Goal: Information Seeking & Learning: Learn about a topic

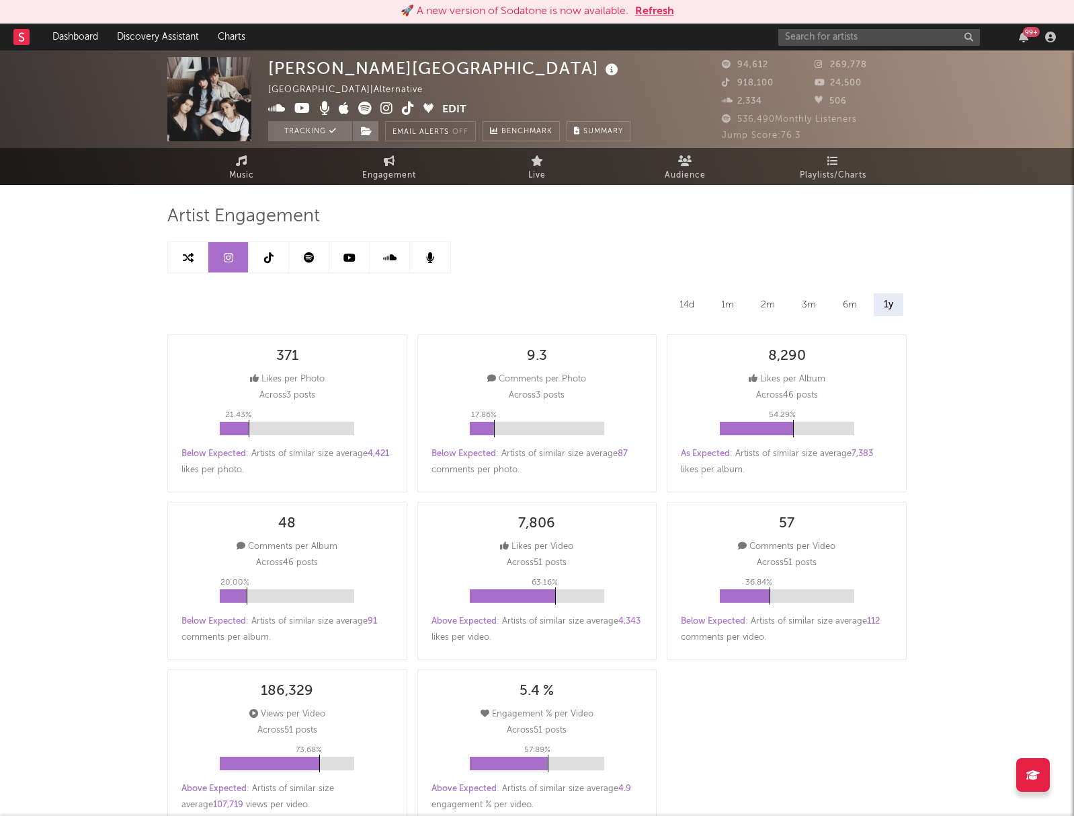
select select "6m"
click at [298, 259] on link at bounding box center [309, 257] width 40 height 30
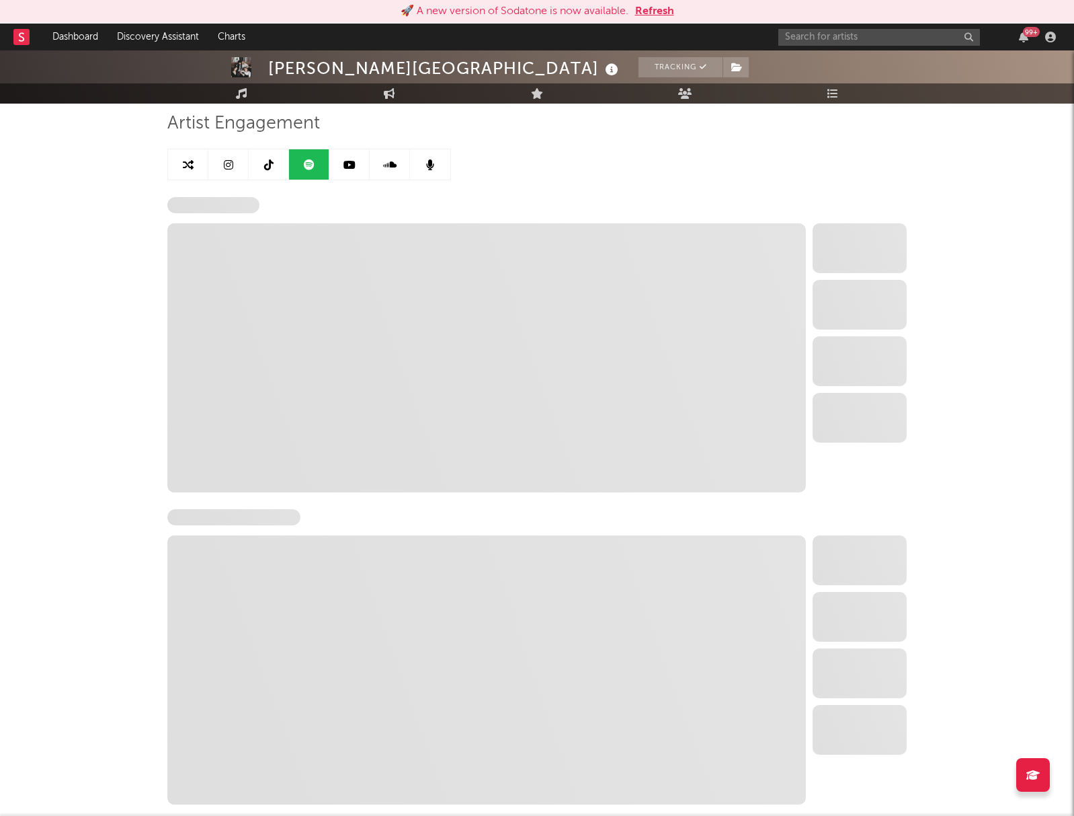
scroll to position [113, 0]
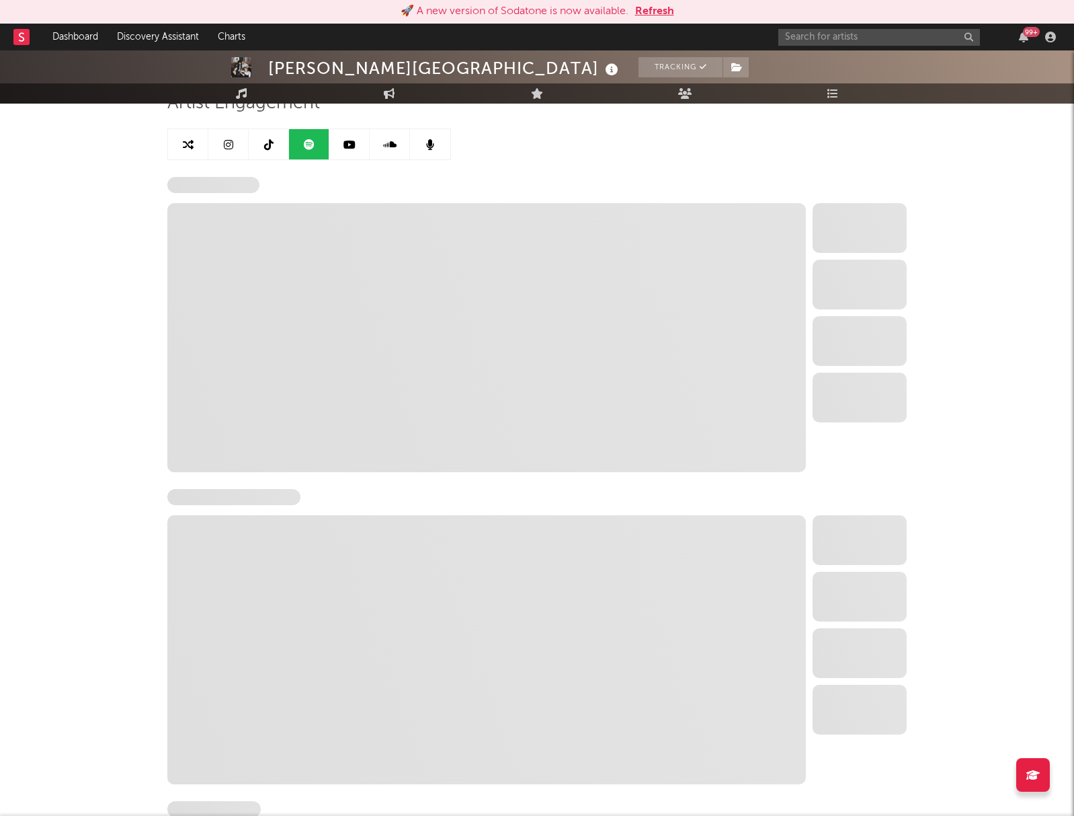
select select "6m"
select select "1w"
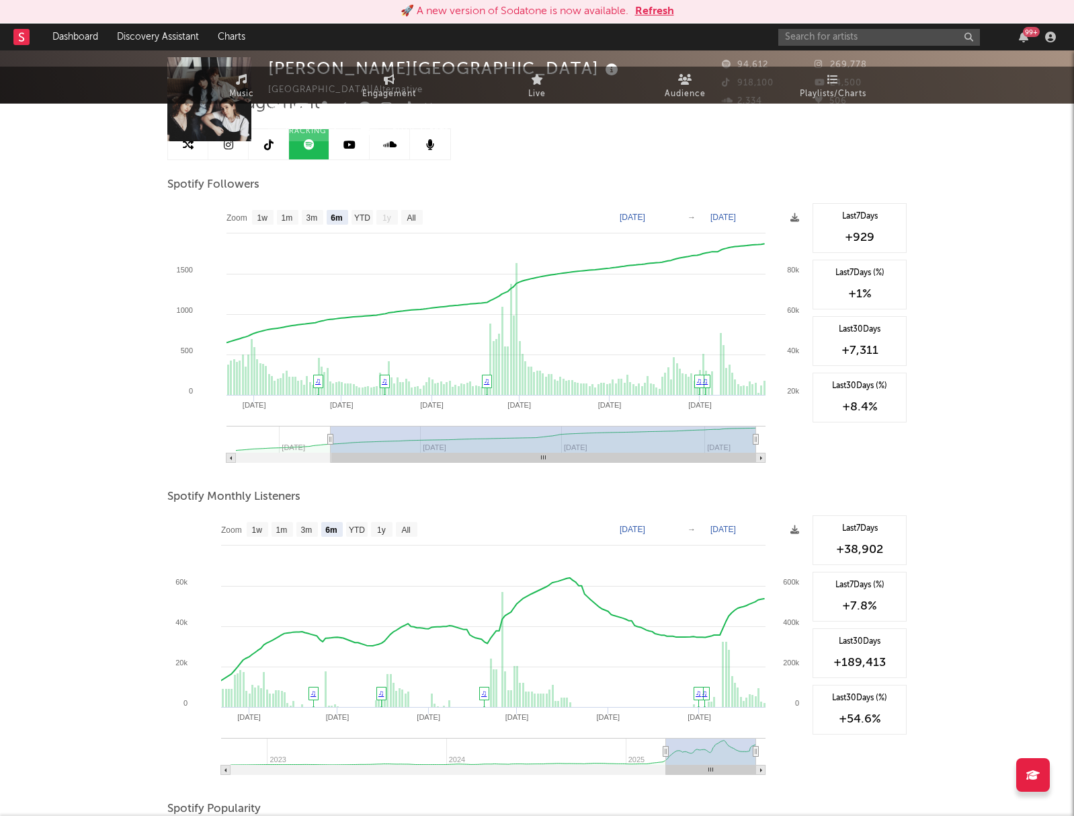
scroll to position [0, 0]
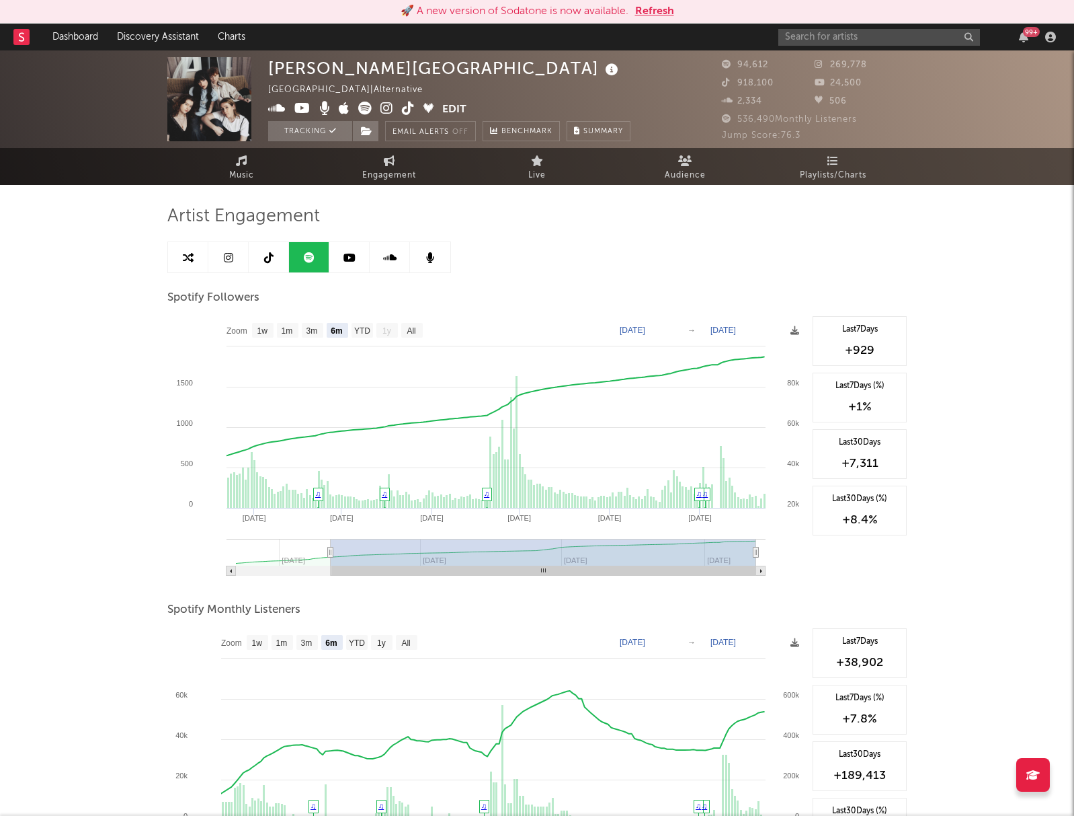
click at [350, 254] on icon at bounding box center [350, 257] width 12 height 11
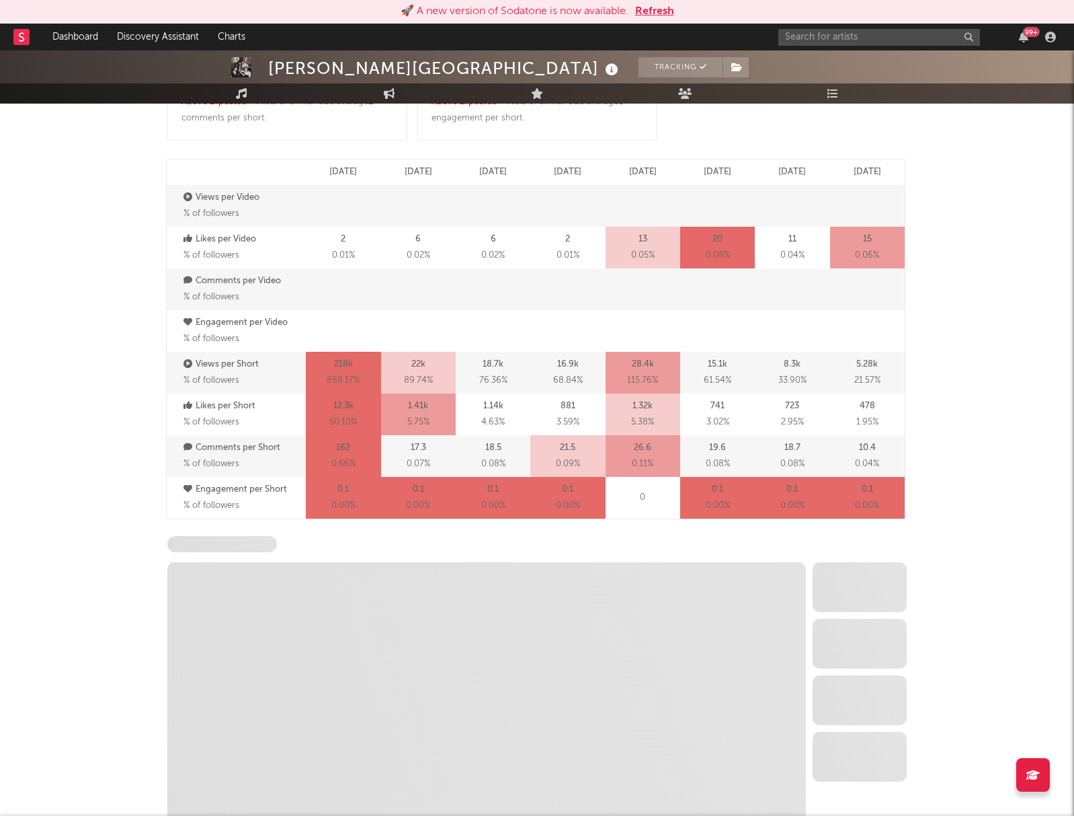
scroll to position [1108, 0]
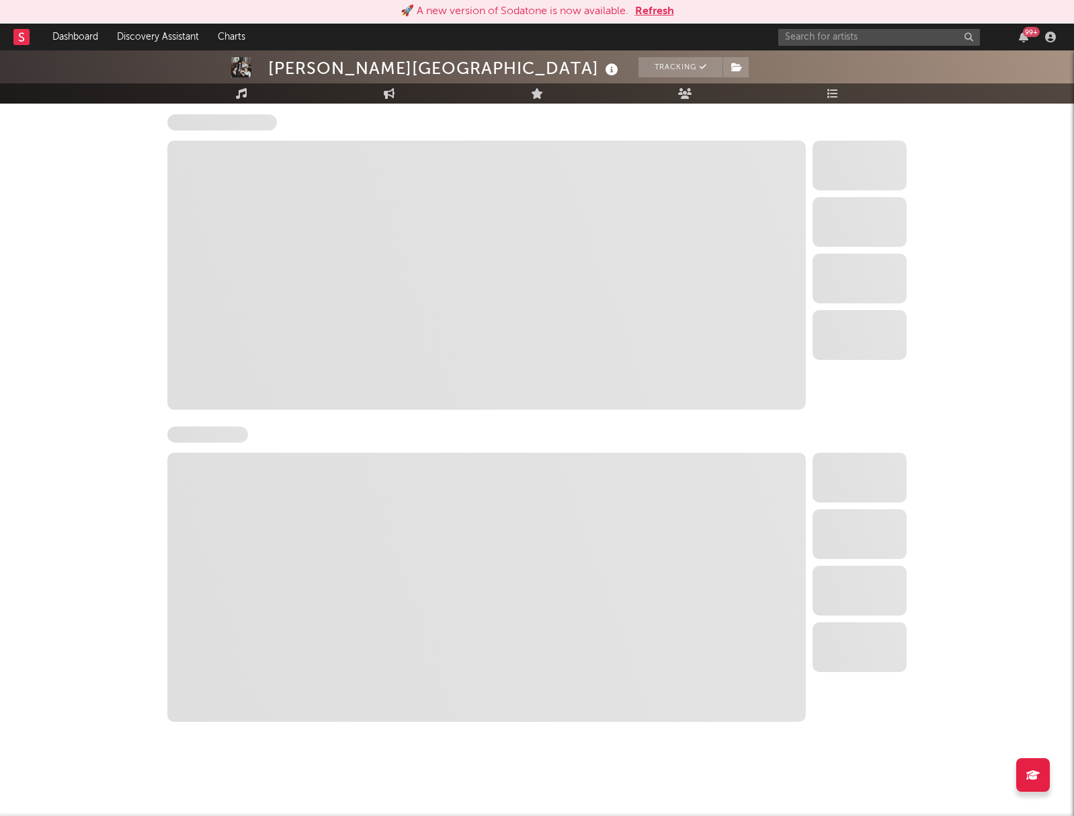
select select "6m"
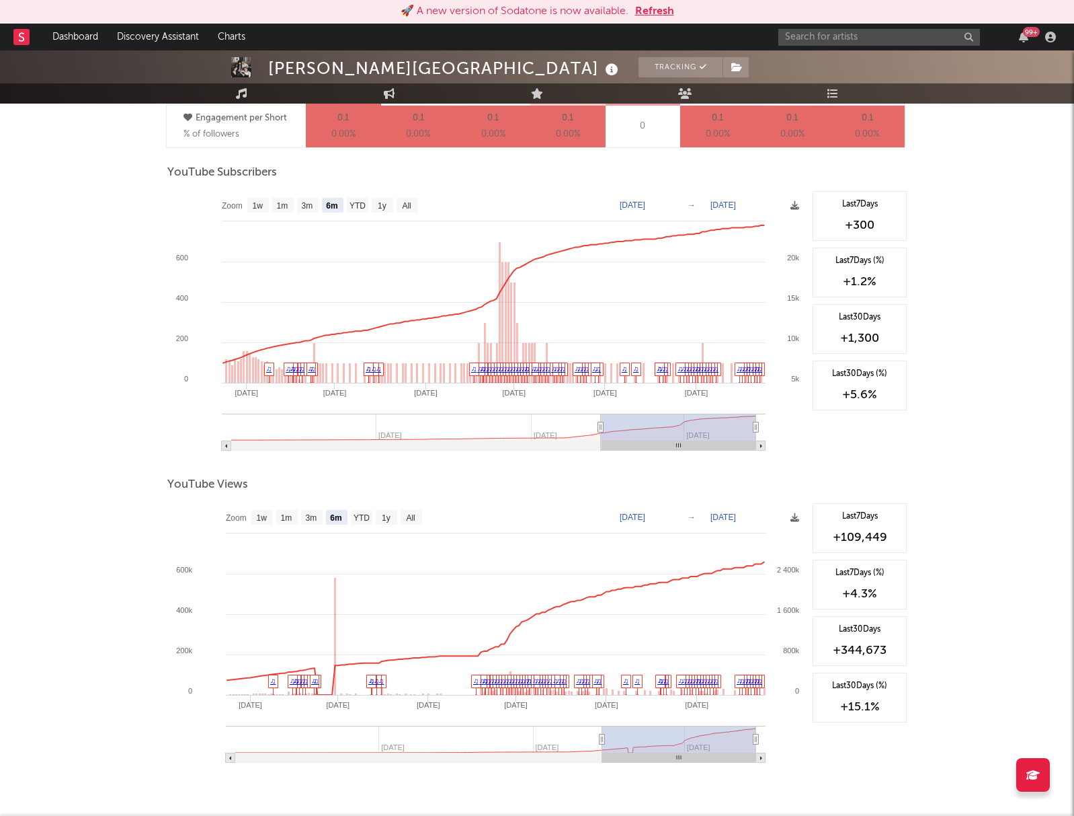
scroll to position [1015, 0]
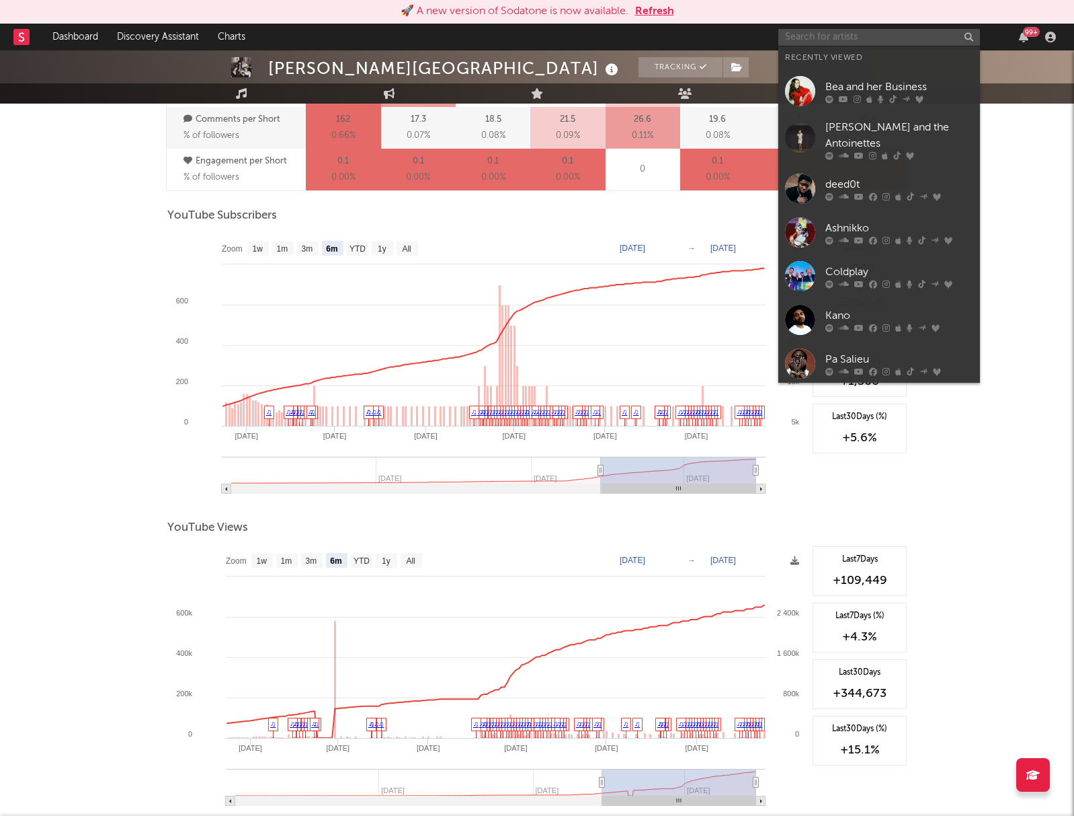
click at [865, 44] on input "text" at bounding box center [880, 37] width 202 height 17
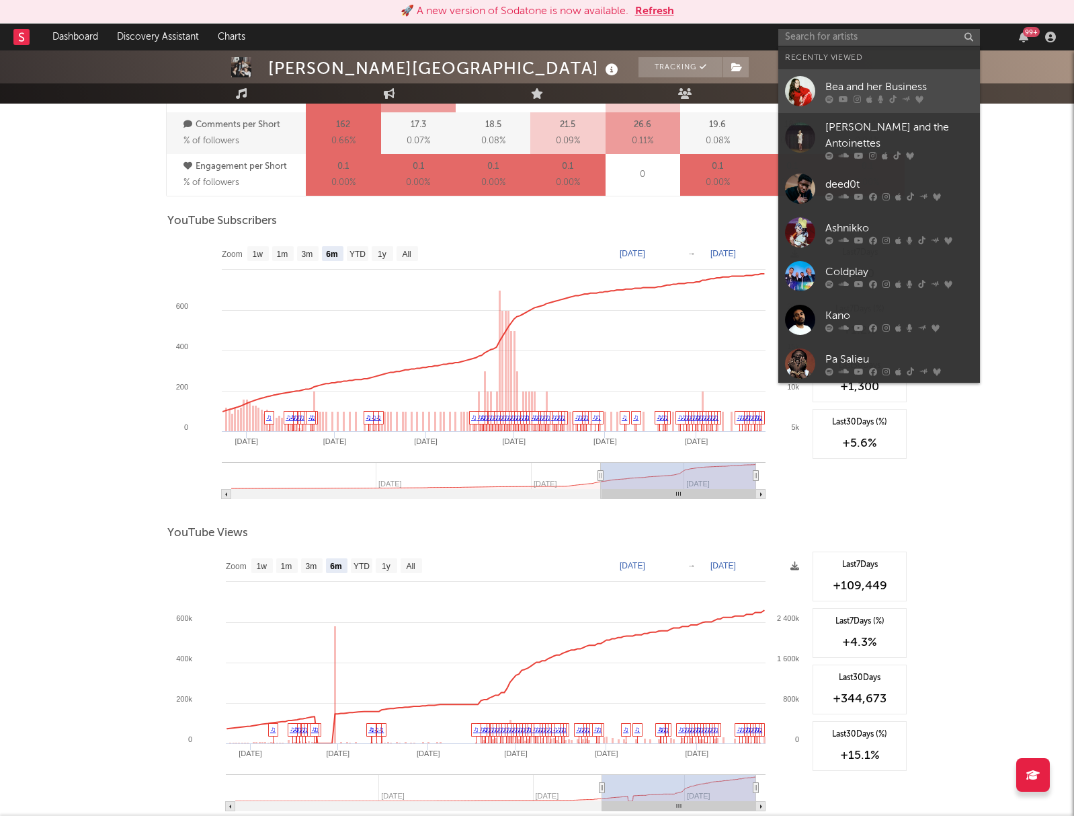
scroll to position [1013, 0]
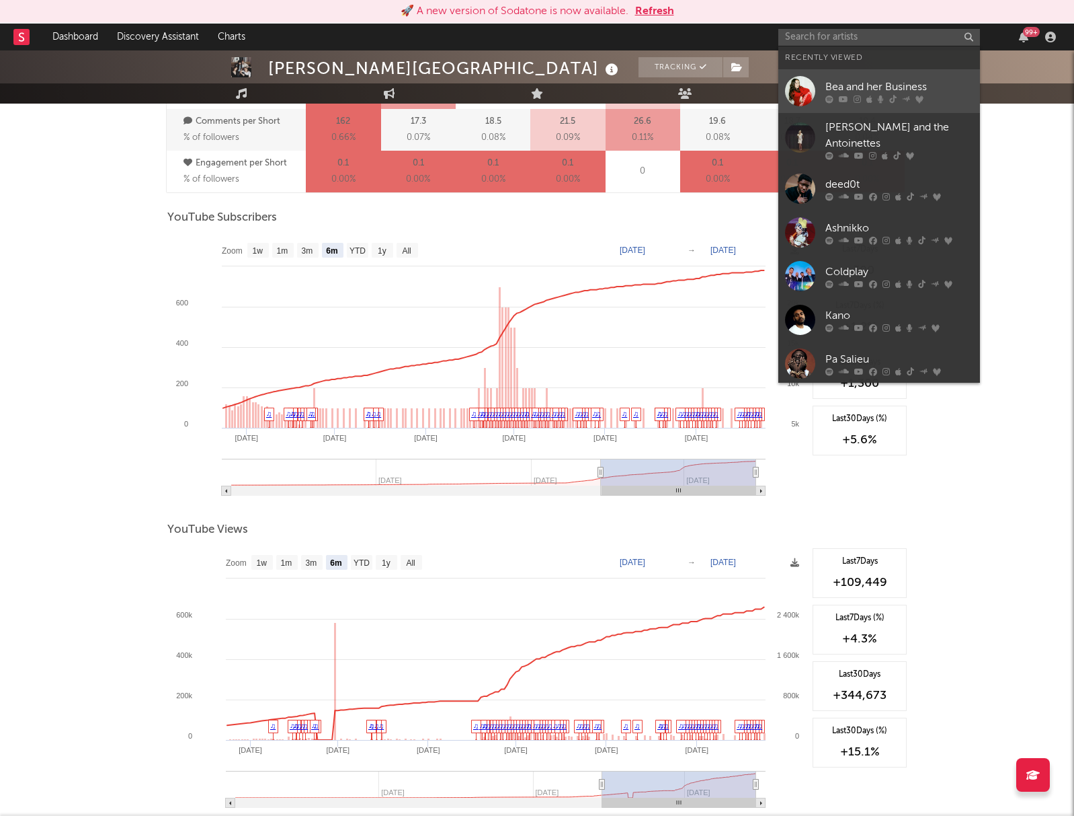
click at [876, 90] on div "Bea and her Business" at bounding box center [900, 87] width 148 height 16
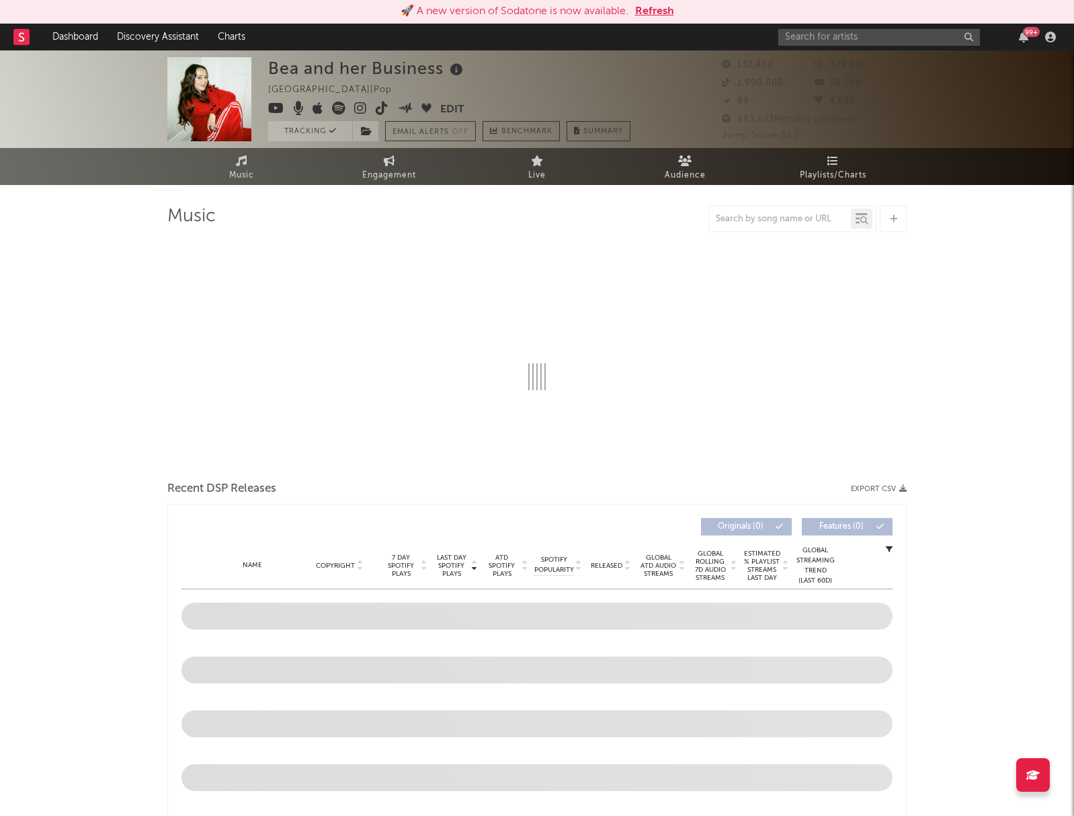
select select "6m"
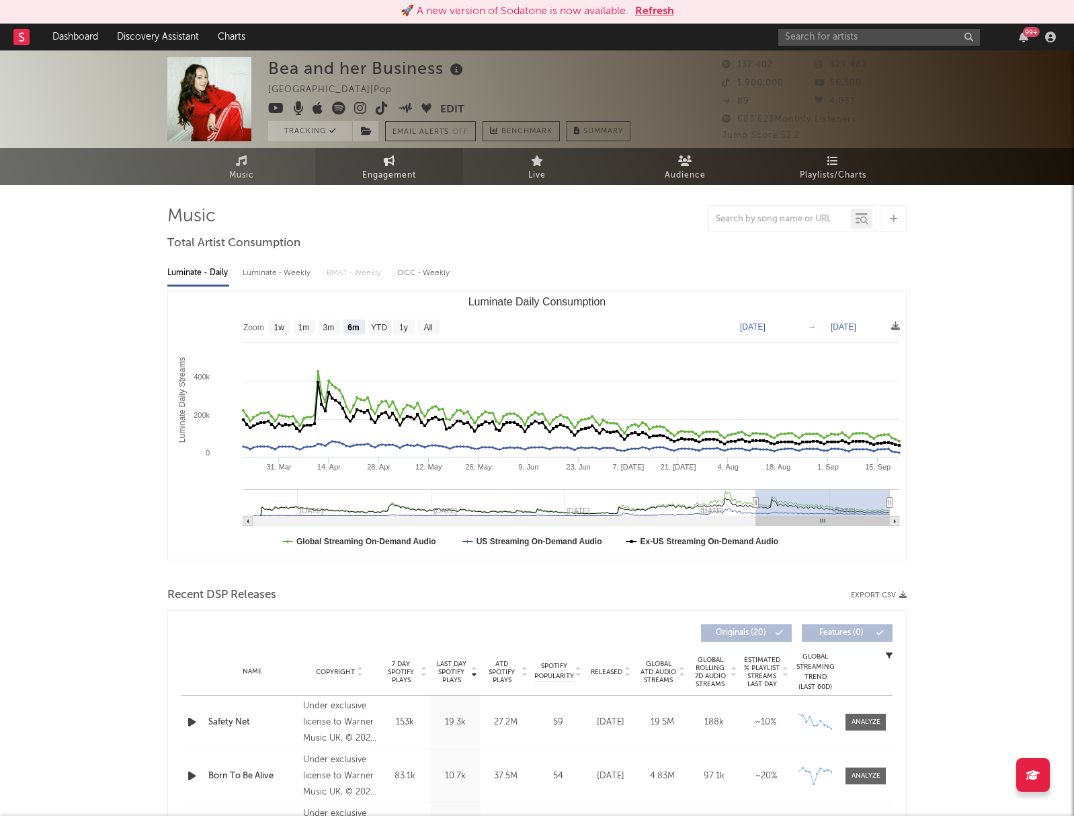
click at [381, 180] on span "Engagement" at bounding box center [389, 175] width 54 height 16
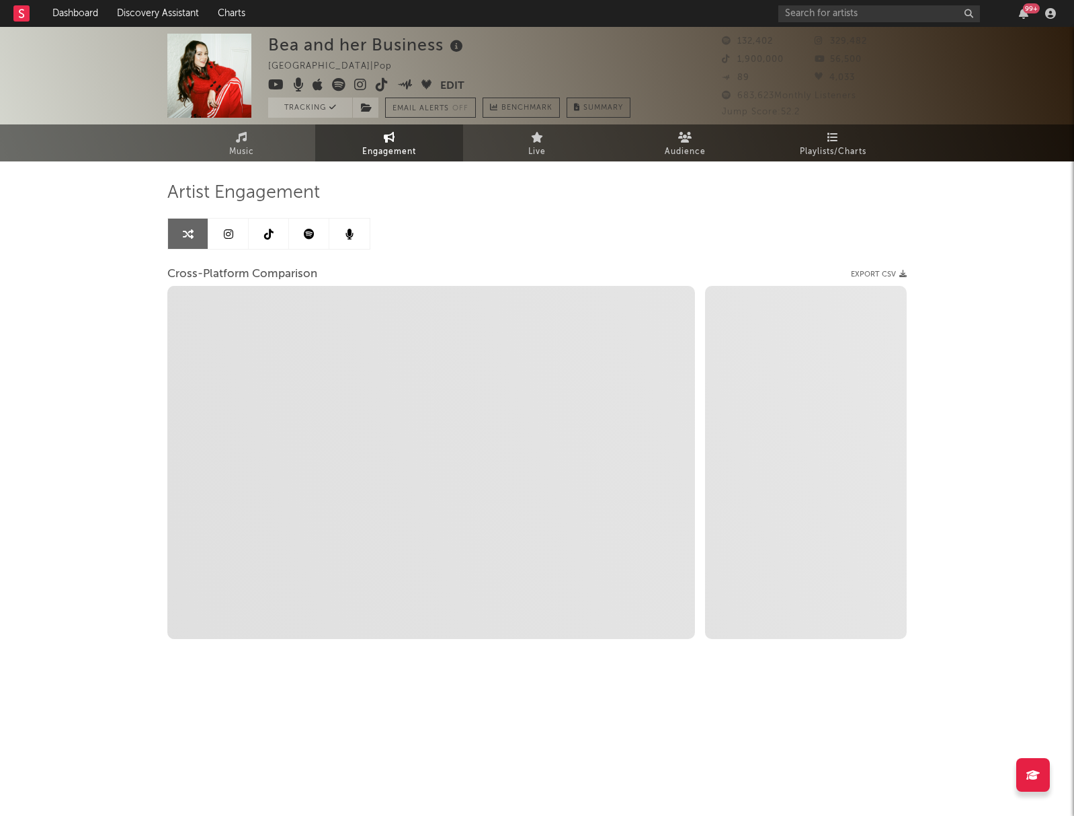
select select "1w"
select select "1m"
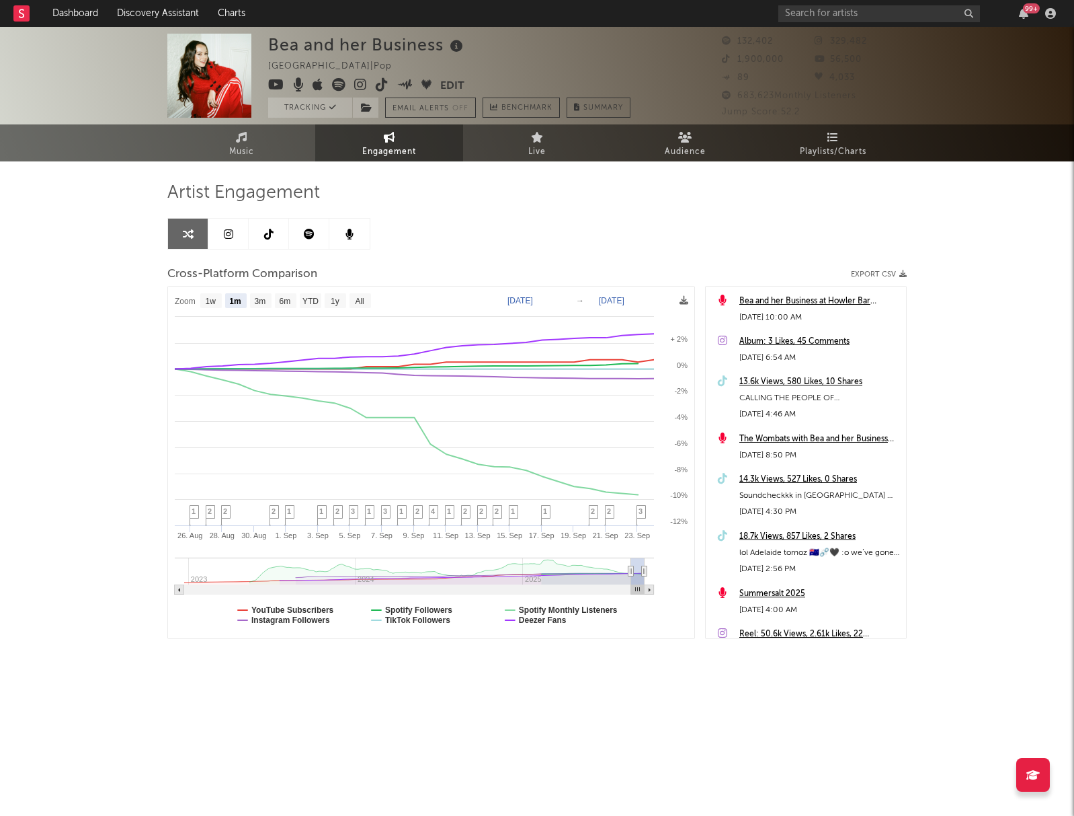
click at [292, 230] on link at bounding box center [309, 234] width 40 height 30
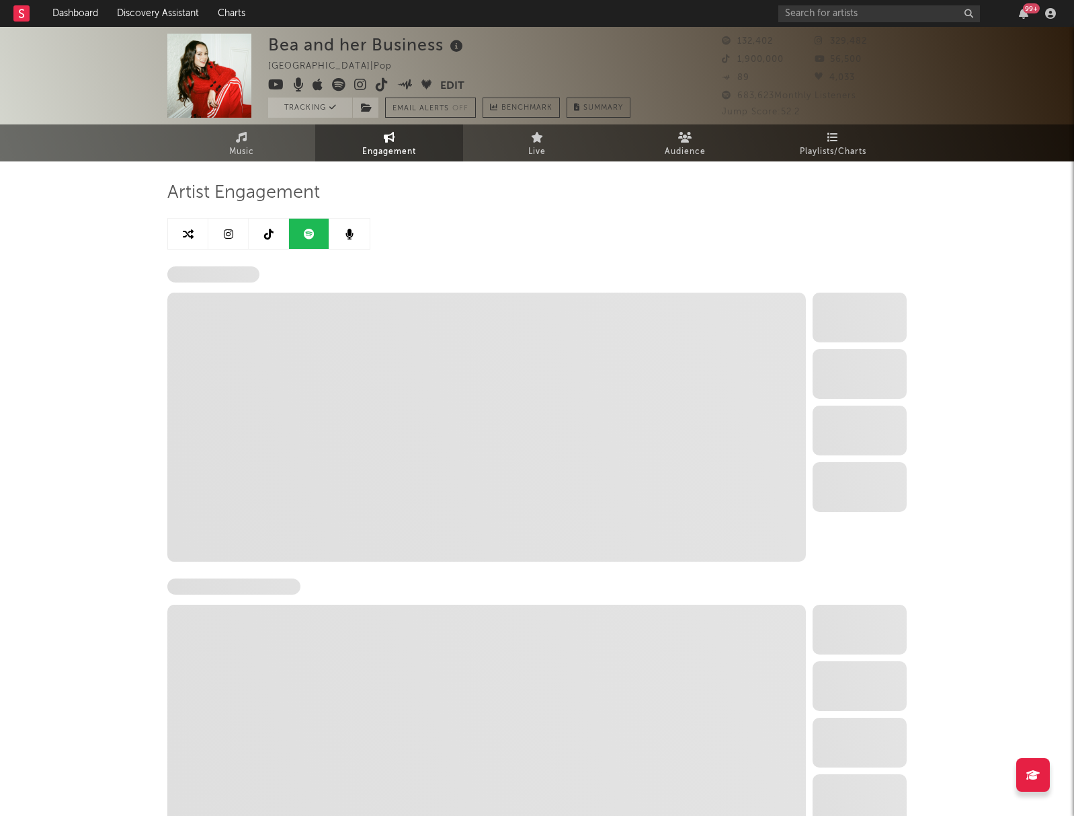
click at [284, 231] on link at bounding box center [269, 234] width 40 height 30
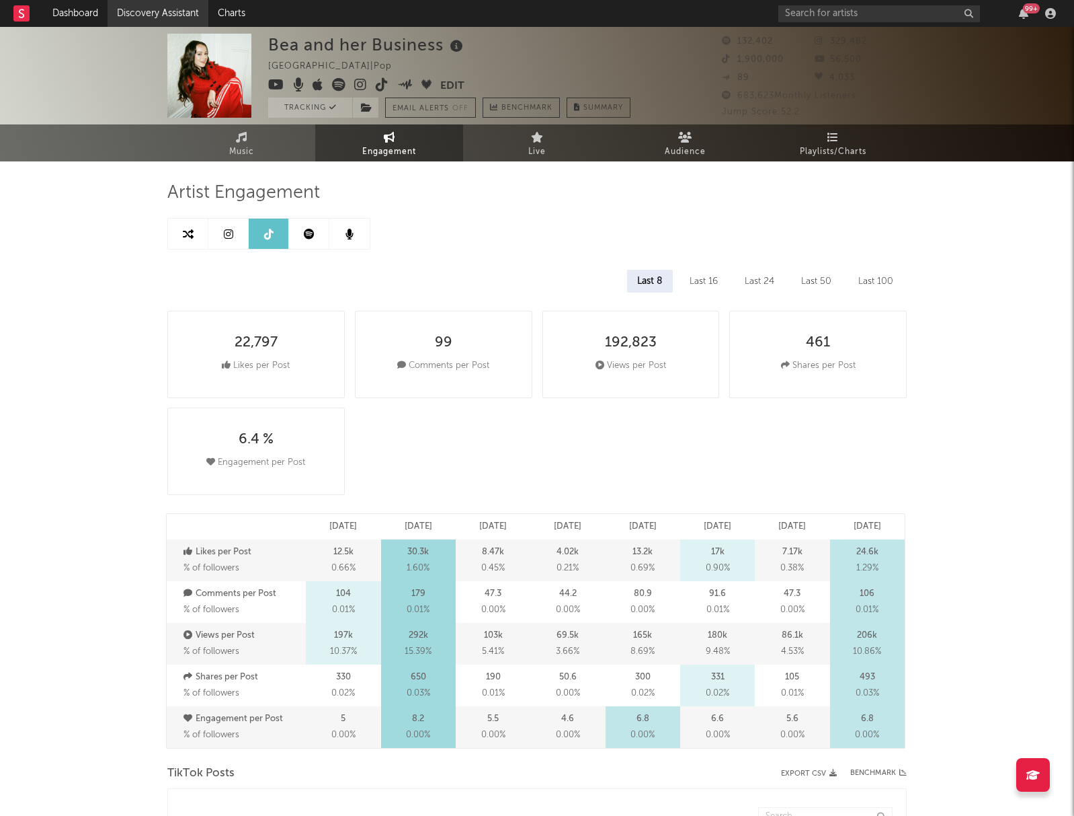
select select "6m"
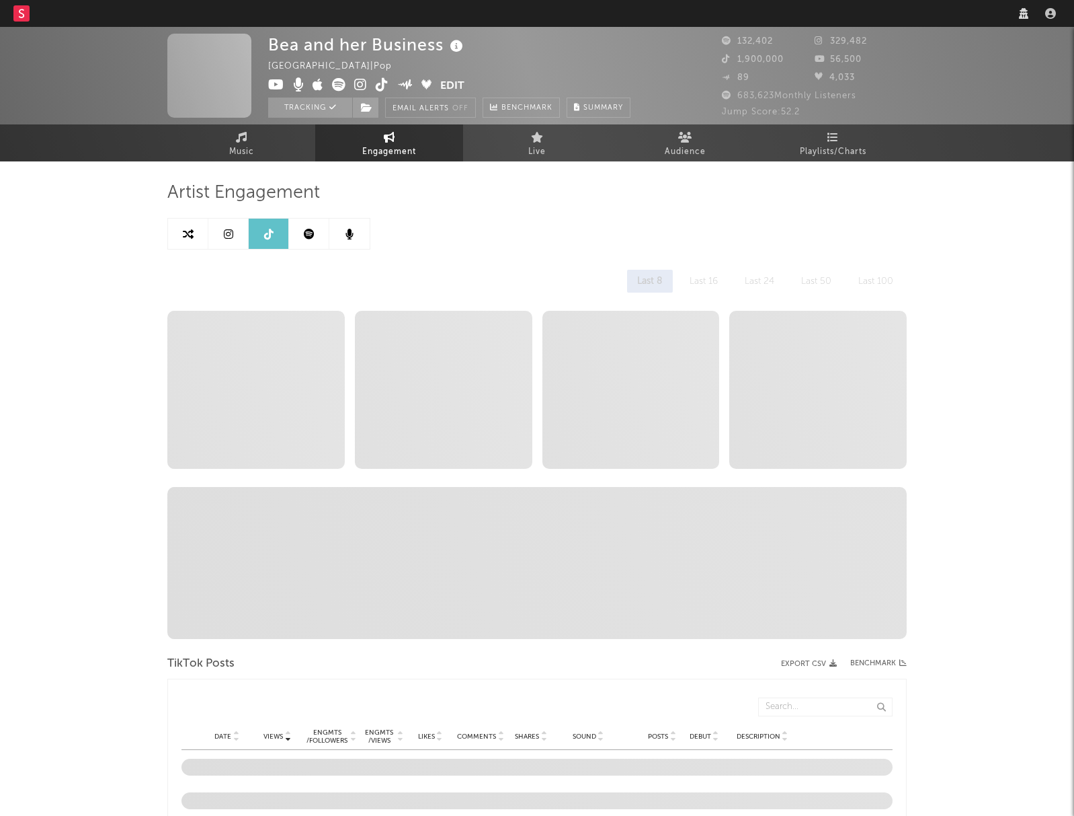
select select "6m"
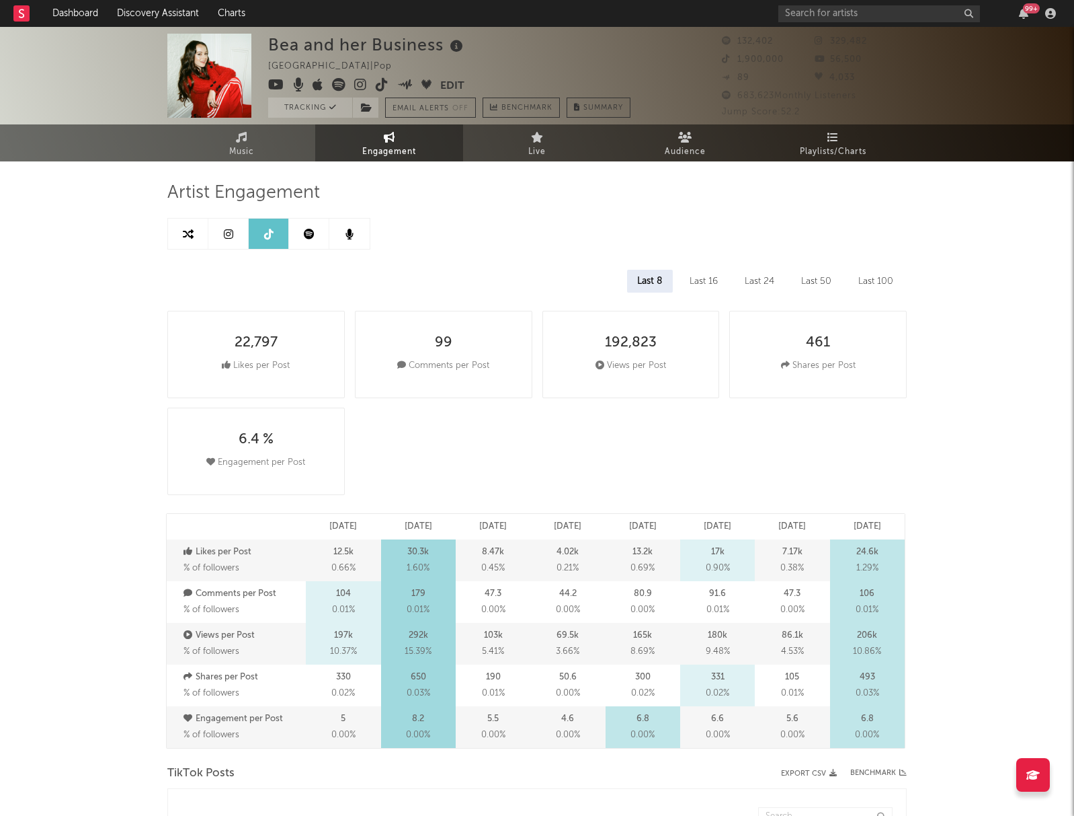
click at [449, 83] on button "Edit" at bounding box center [452, 86] width 24 height 17
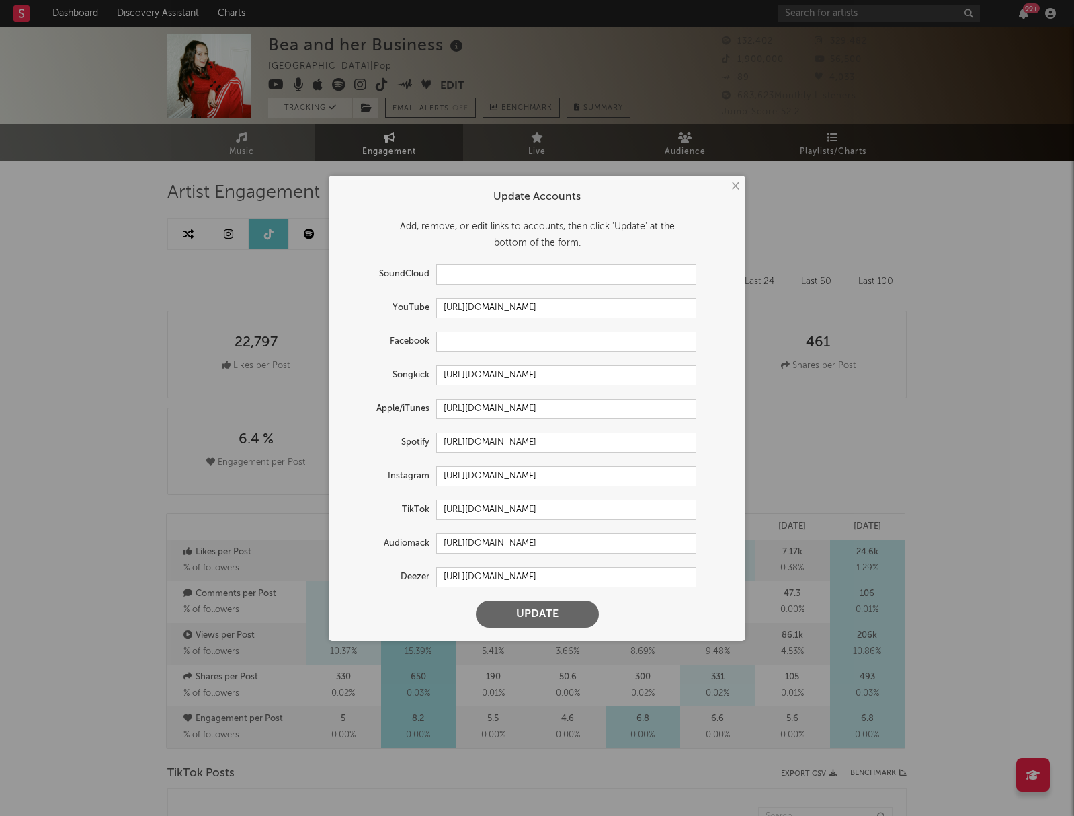
click at [533, 619] on button "Update" at bounding box center [537, 613] width 123 height 27
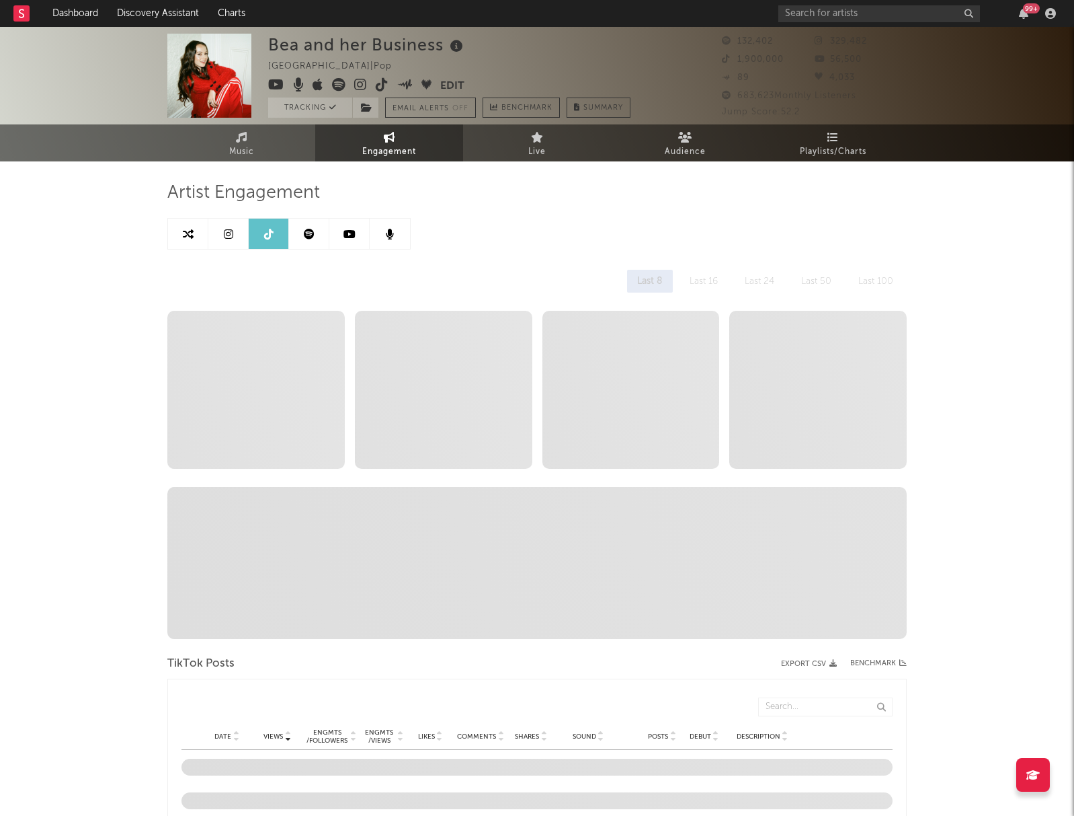
click at [364, 229] on link at bounding box center [349, 234] width 40 height 30
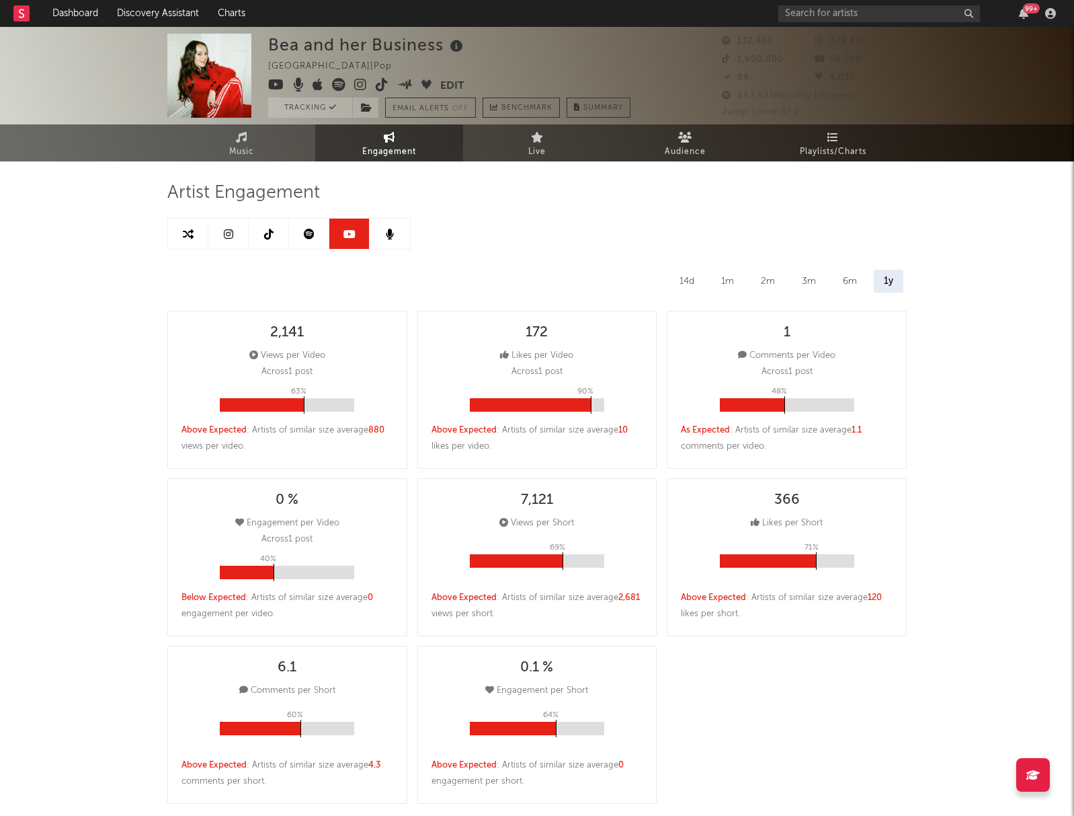
select select "6m"
click at [306, 237] on icon at bounding box center [309, 234] width 11 height 11
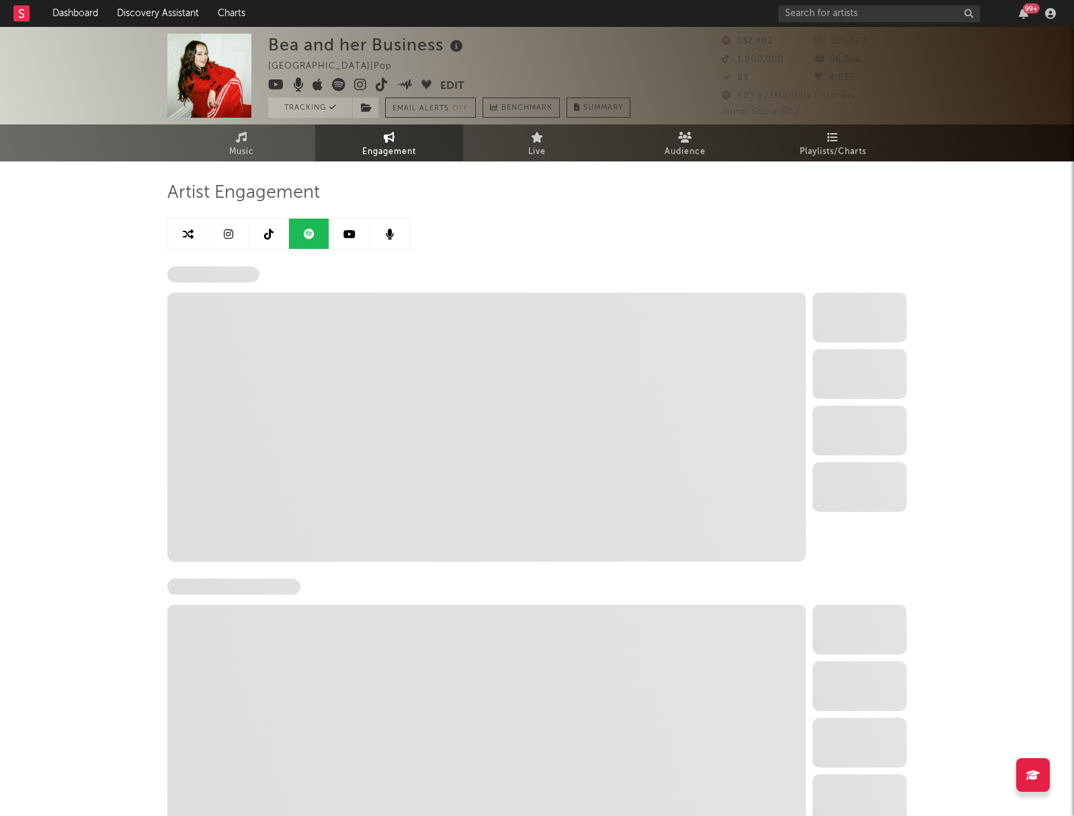
select select "6m"
select select "1w"
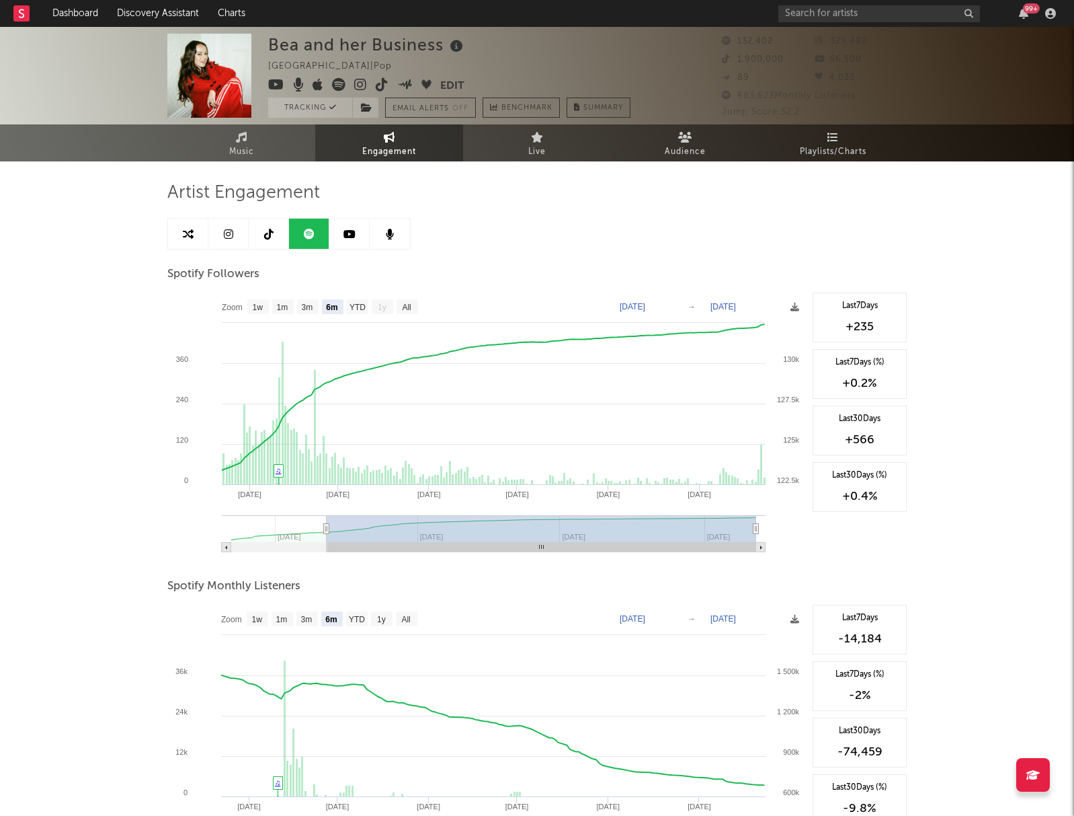
scroll to position [11, 0]
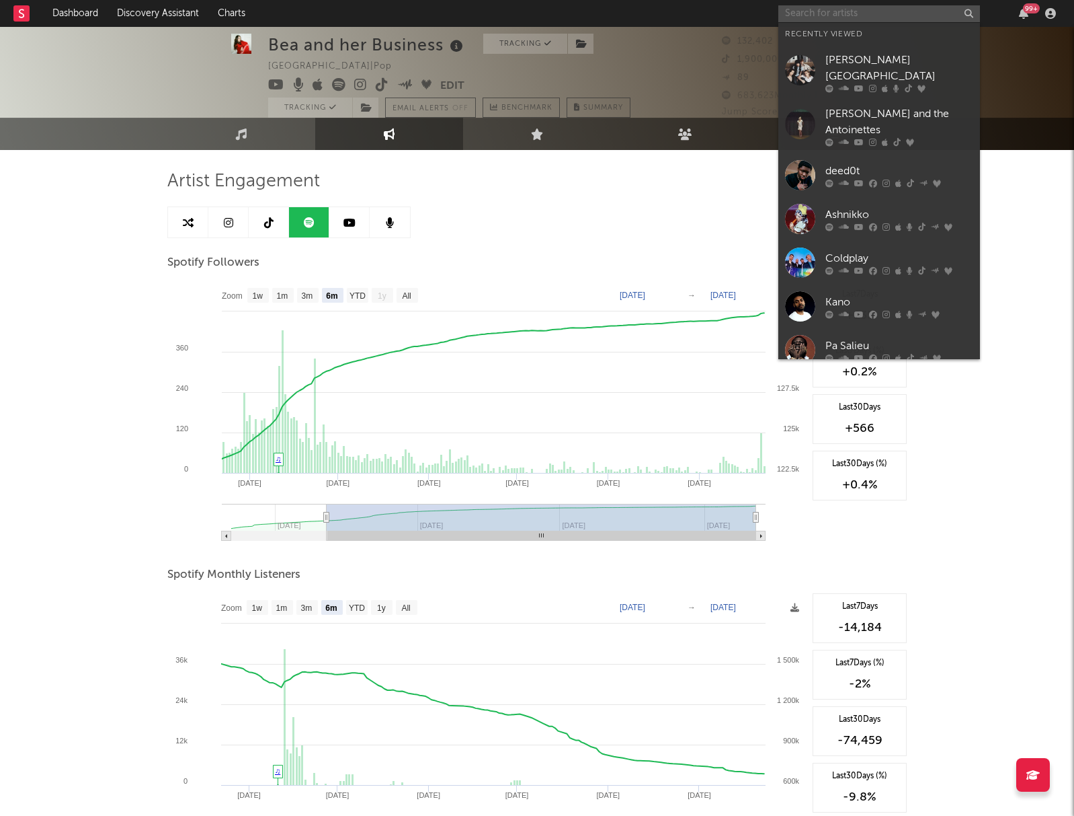
click at [801, 15] on input "text" at bounding box center [880, 13] width 202 height 17
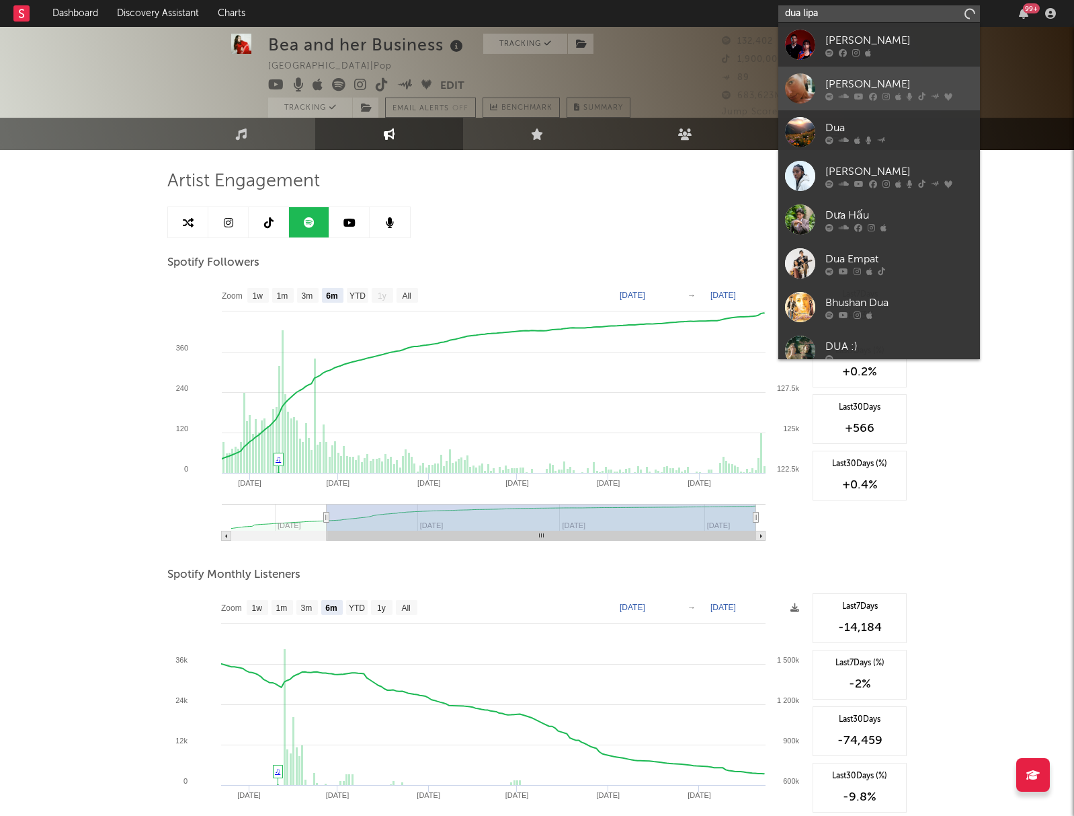
type input "dua lipa"
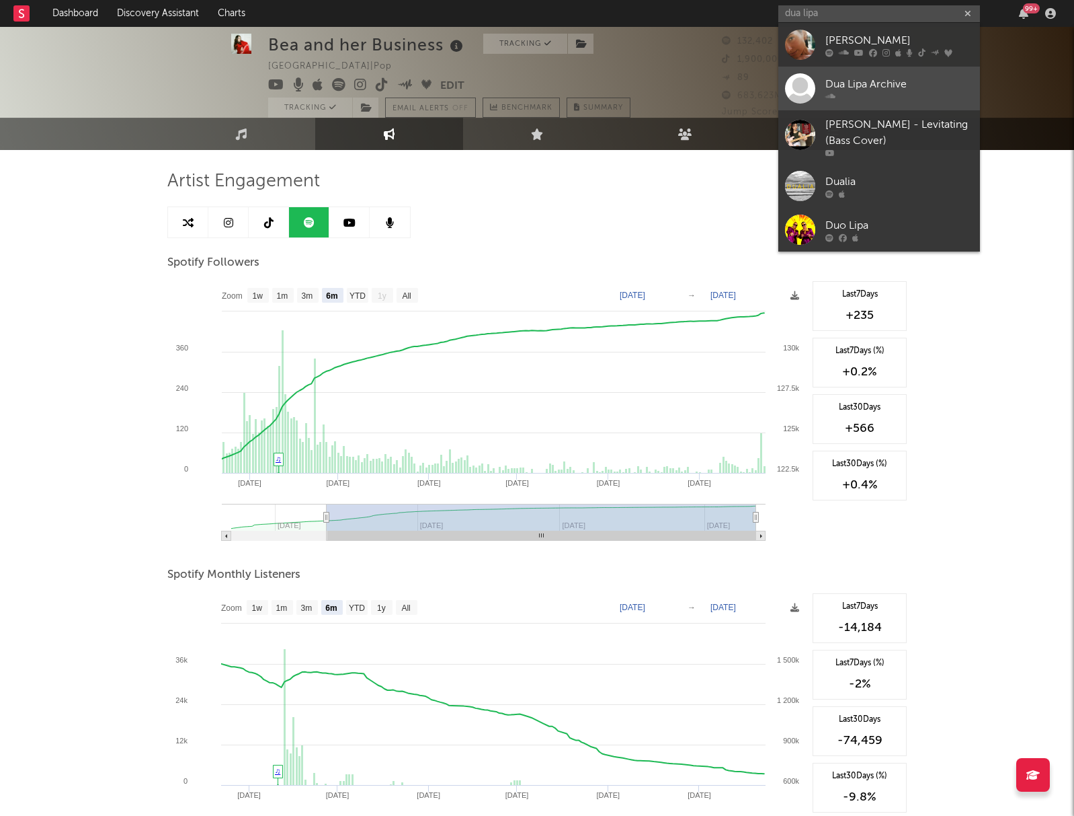
click at [854, 86] on div "Dua Lipa Archive" at bounding box center [900, 84] width 148 height 16
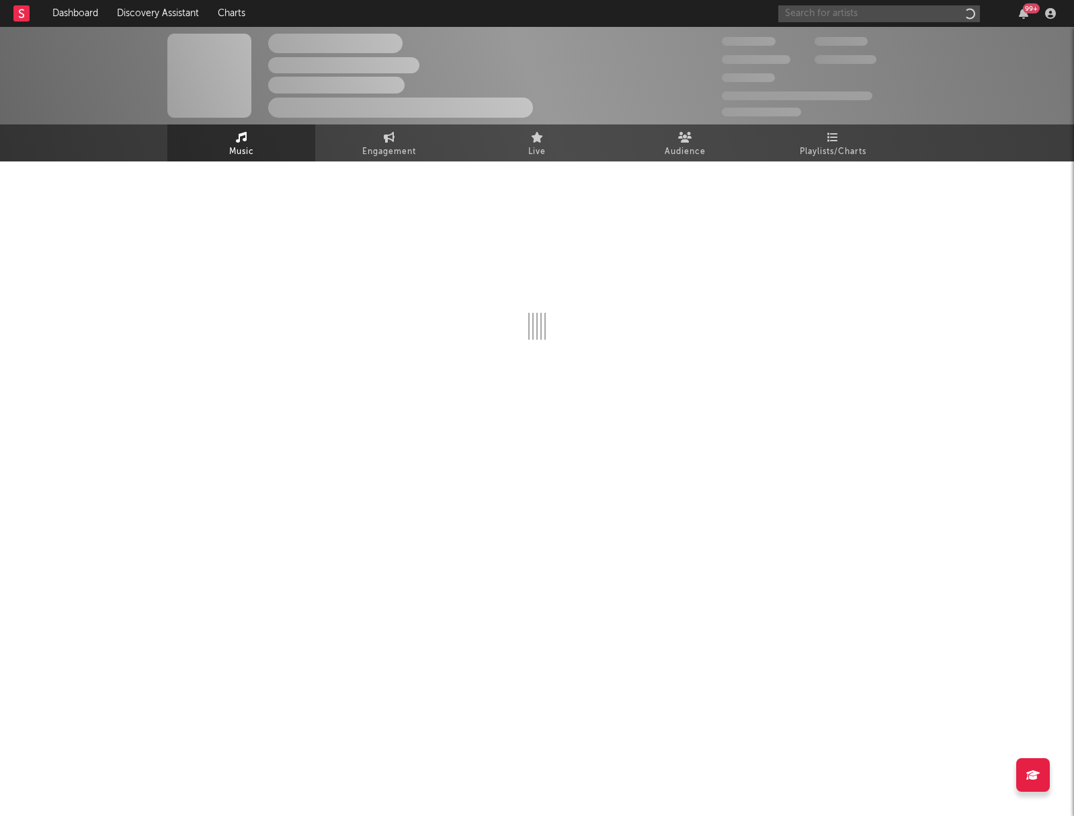
click at [856, 13] on input "text" at bounding box center [880, 13] width 202 height 17
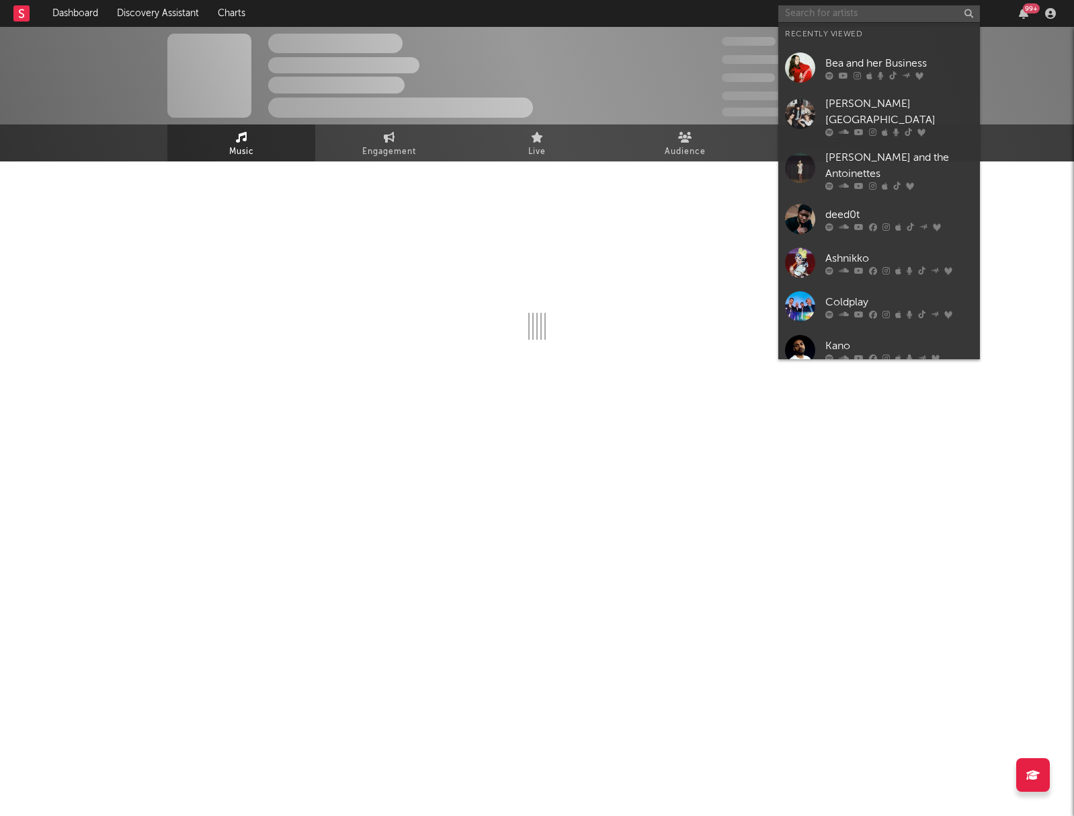
select select "1w"
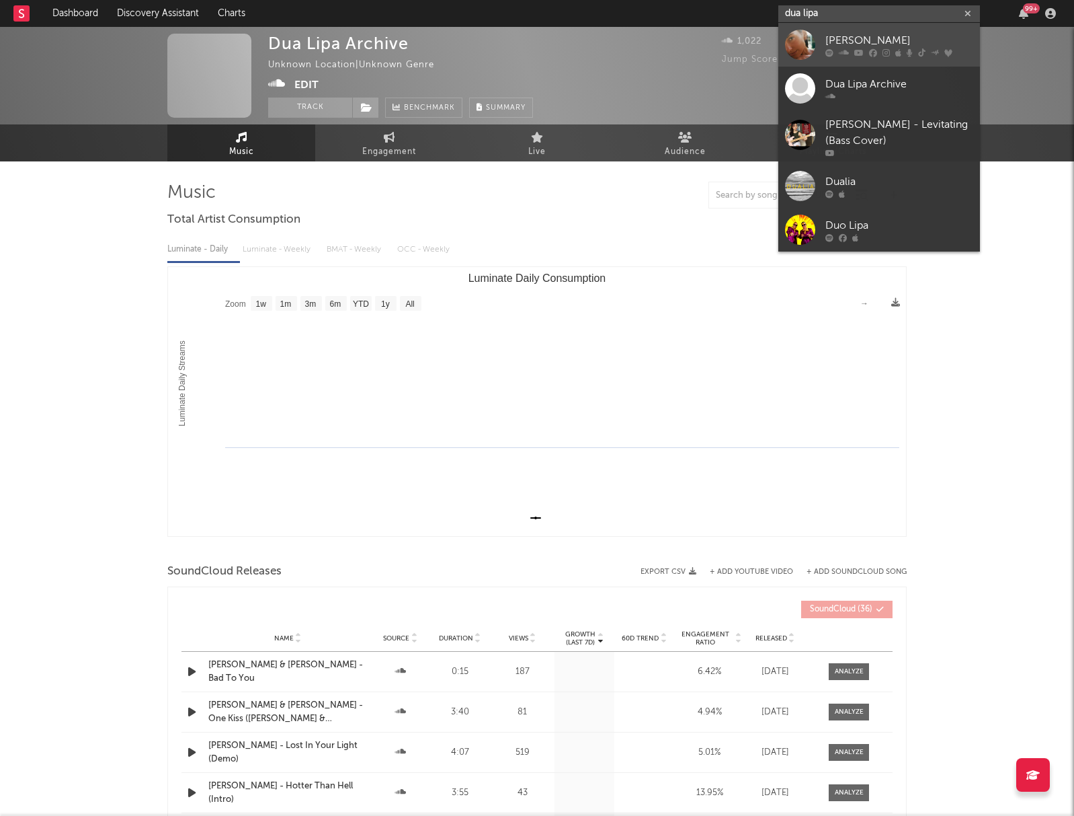
type input "dua lipa"
click at [869, 34] on div "[PERSON_NAME]" at bounding box center [900, 40] width 148 height 16
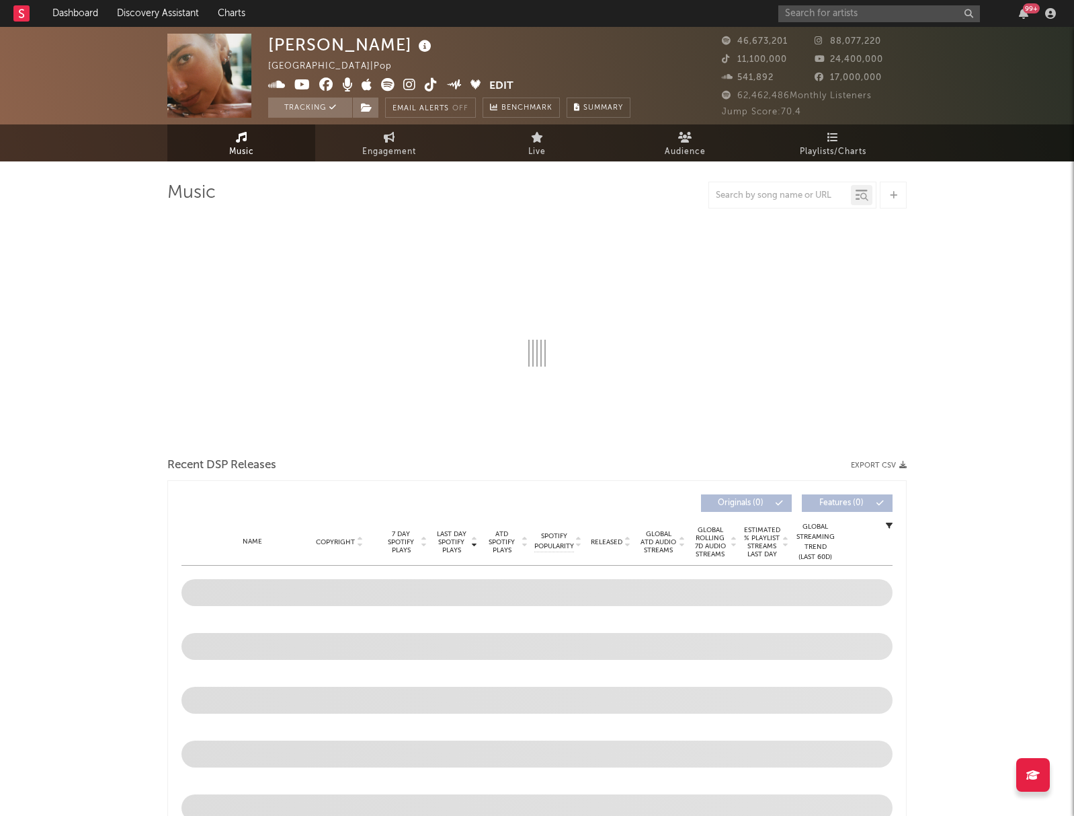
select select "6m"
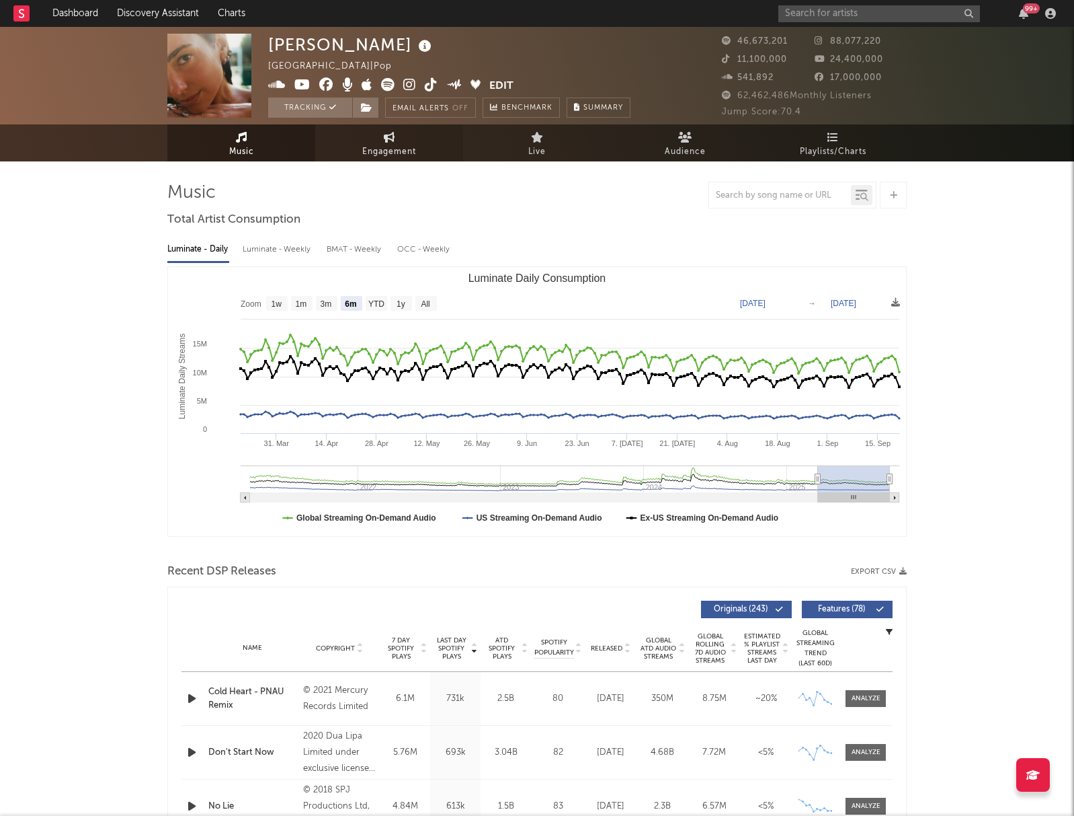
click at [362, 145] on span "Engagement" at bounding box center [389, 152] width 54 height 16
select select "1w"
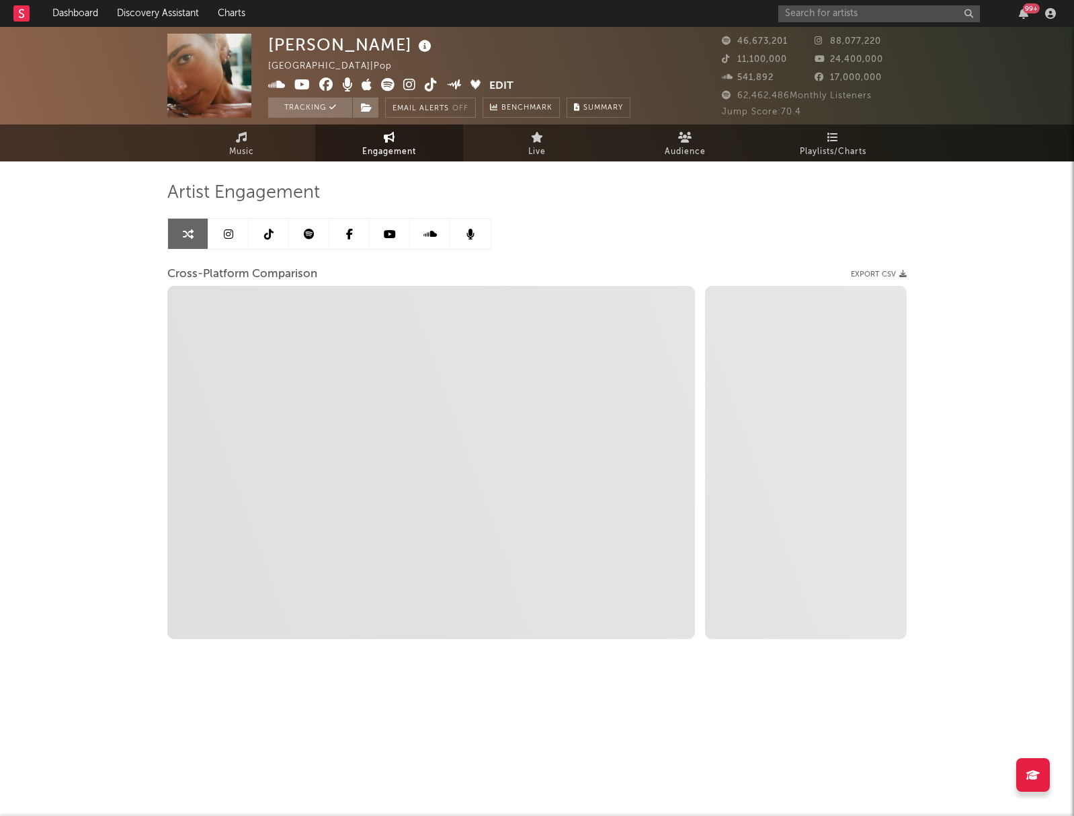
click at [237, 234] on link at bounding box center [228, 234] width 40 height 30
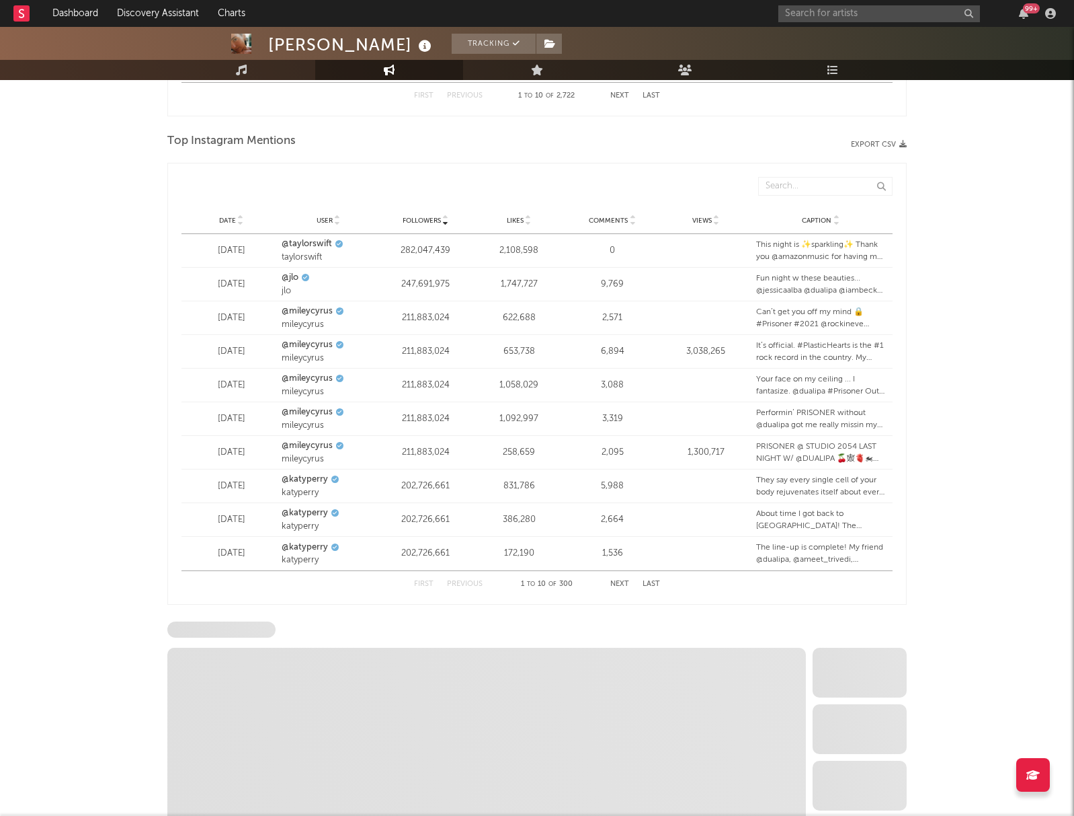
scroll to position [1737, 0]
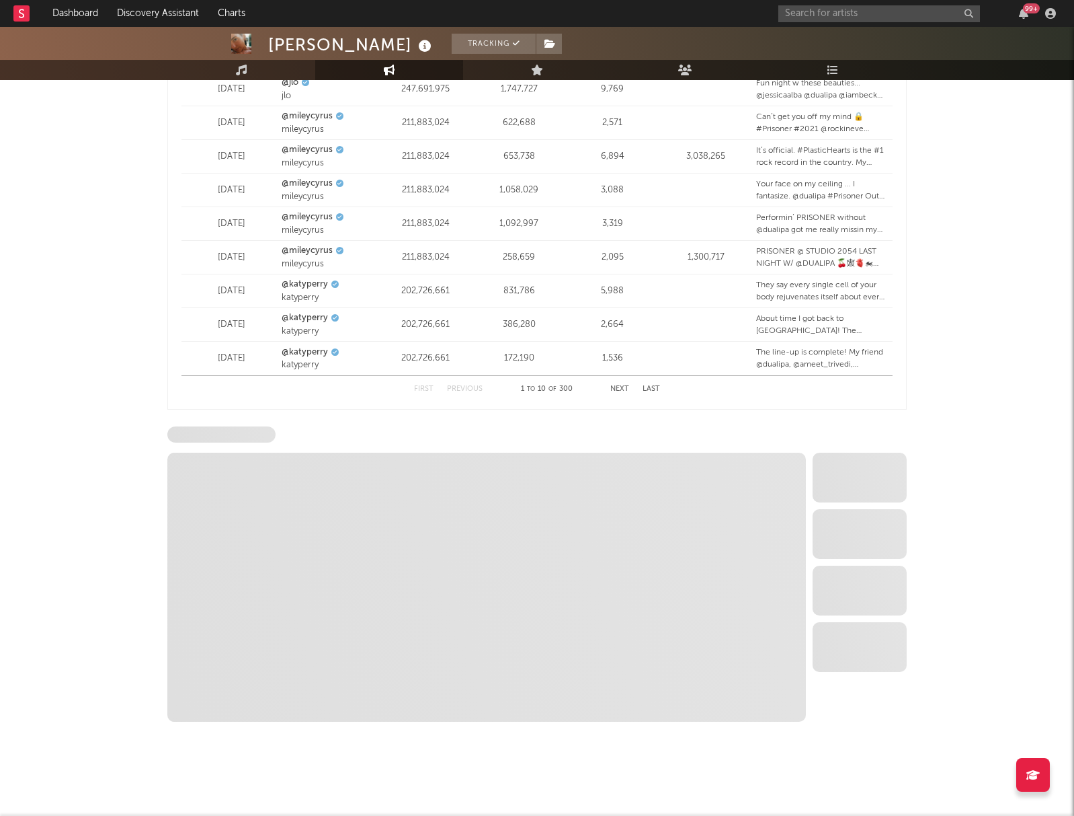
select select "6m"
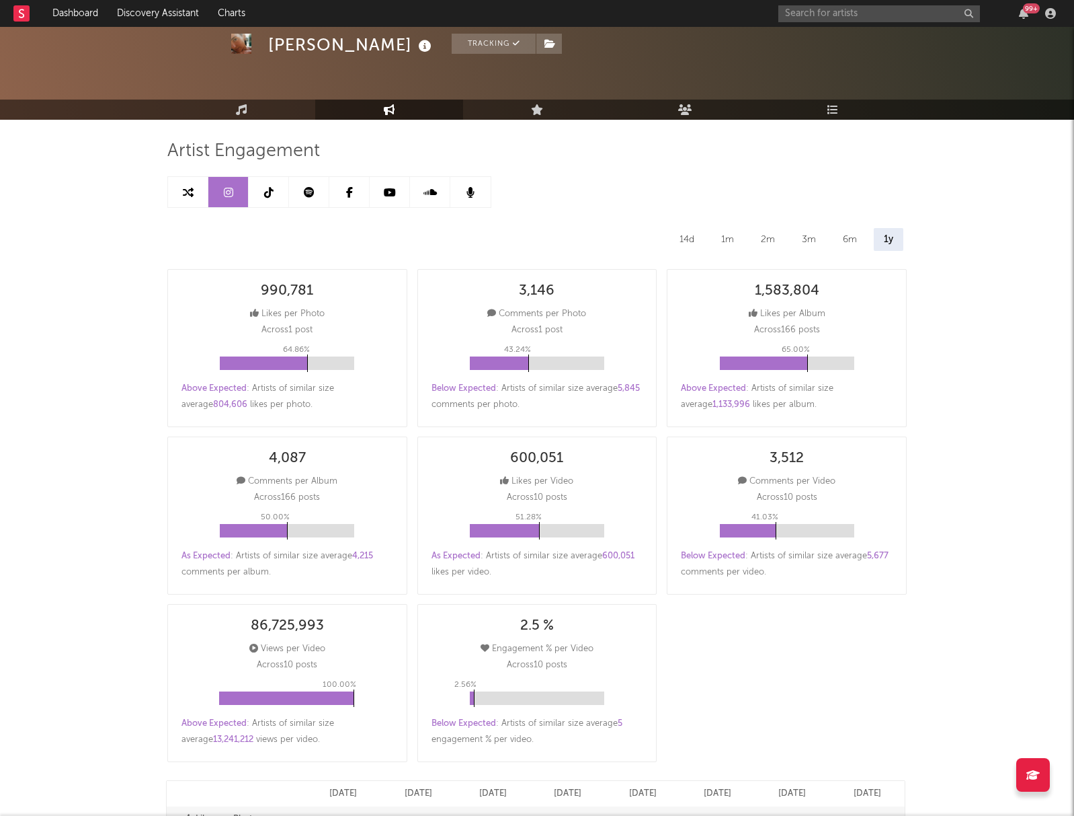
scroll to position [0, 0]
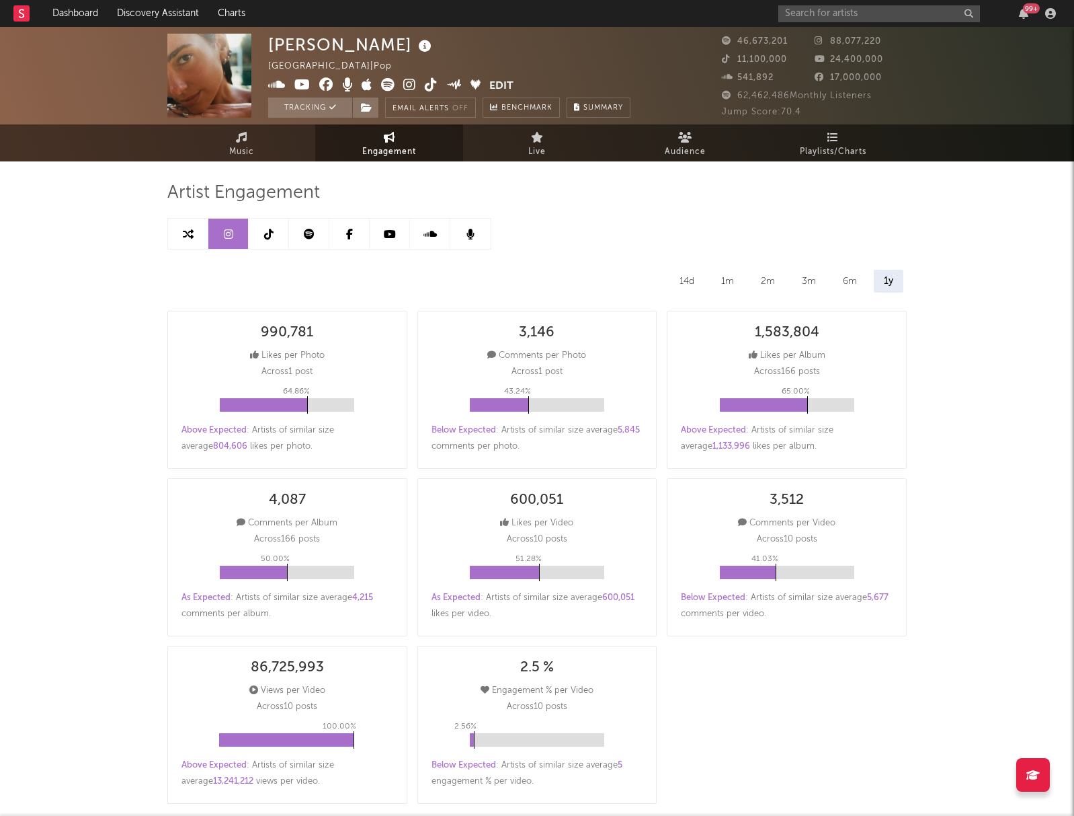
click at [307, 240] on link at bounding box center [309, 234] width 40 height 30
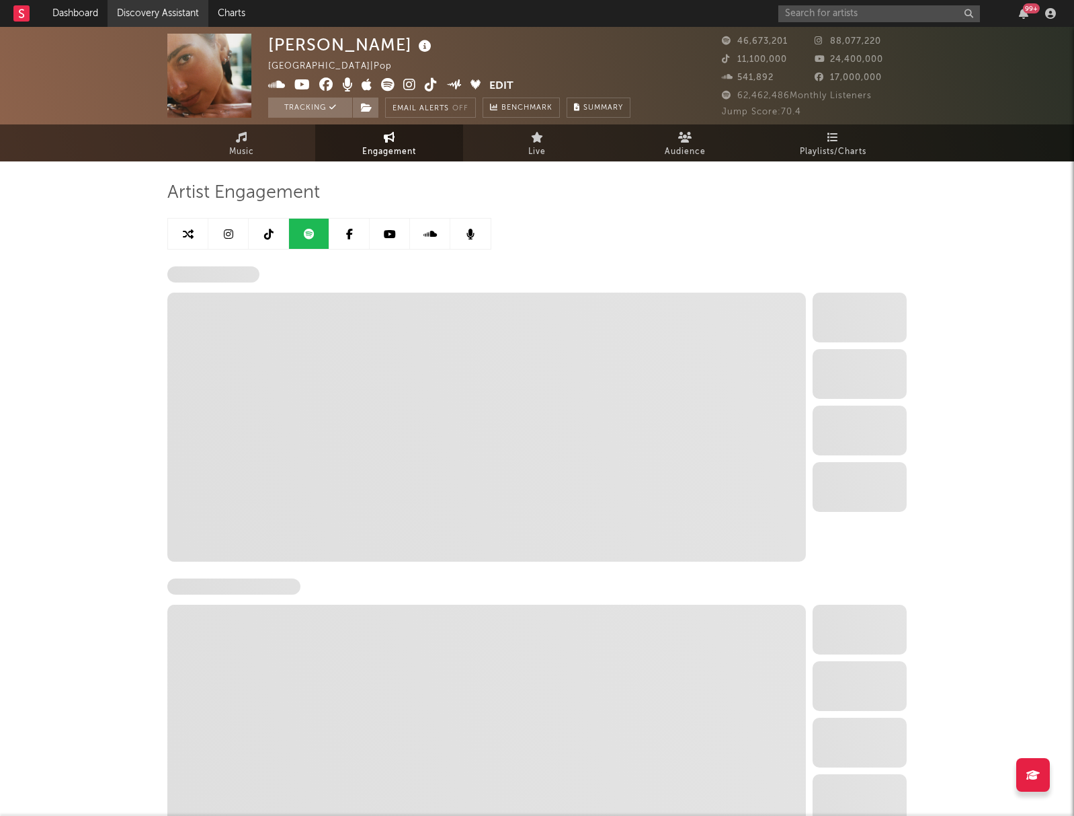
select select "6m"
select select "1w"
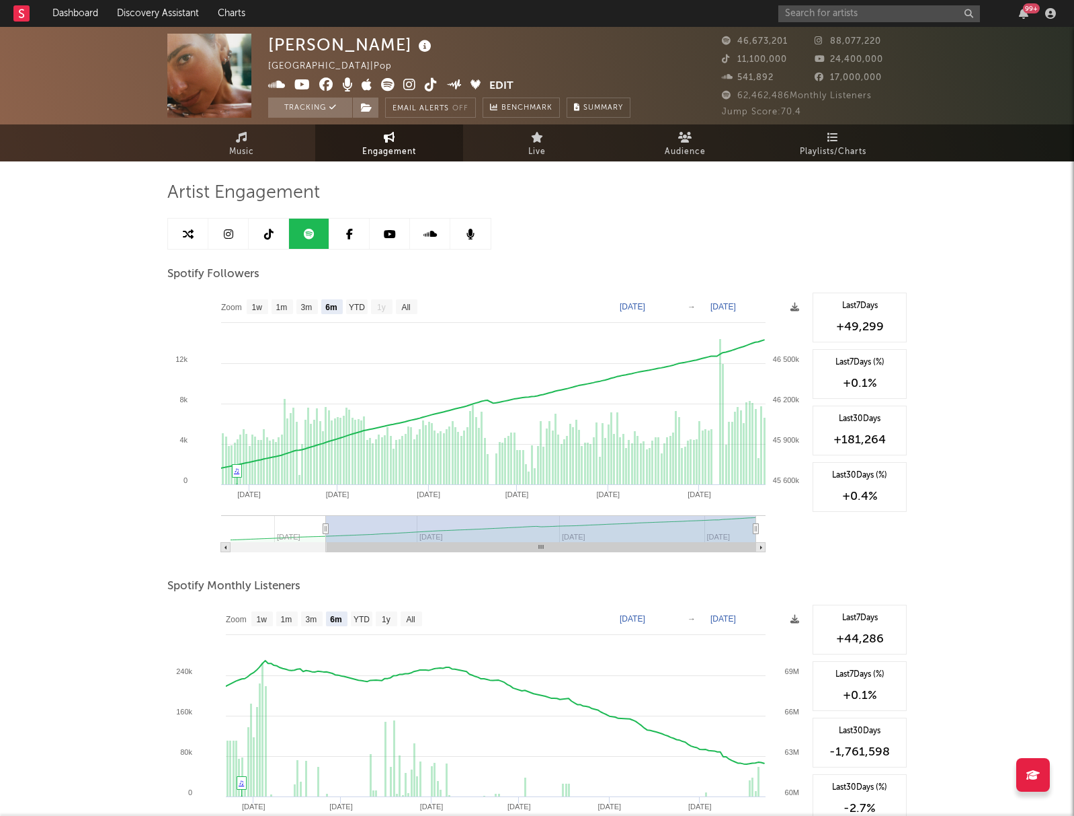
click at [390, 239] on link at bounding box center [390, 234] width 40 height 30
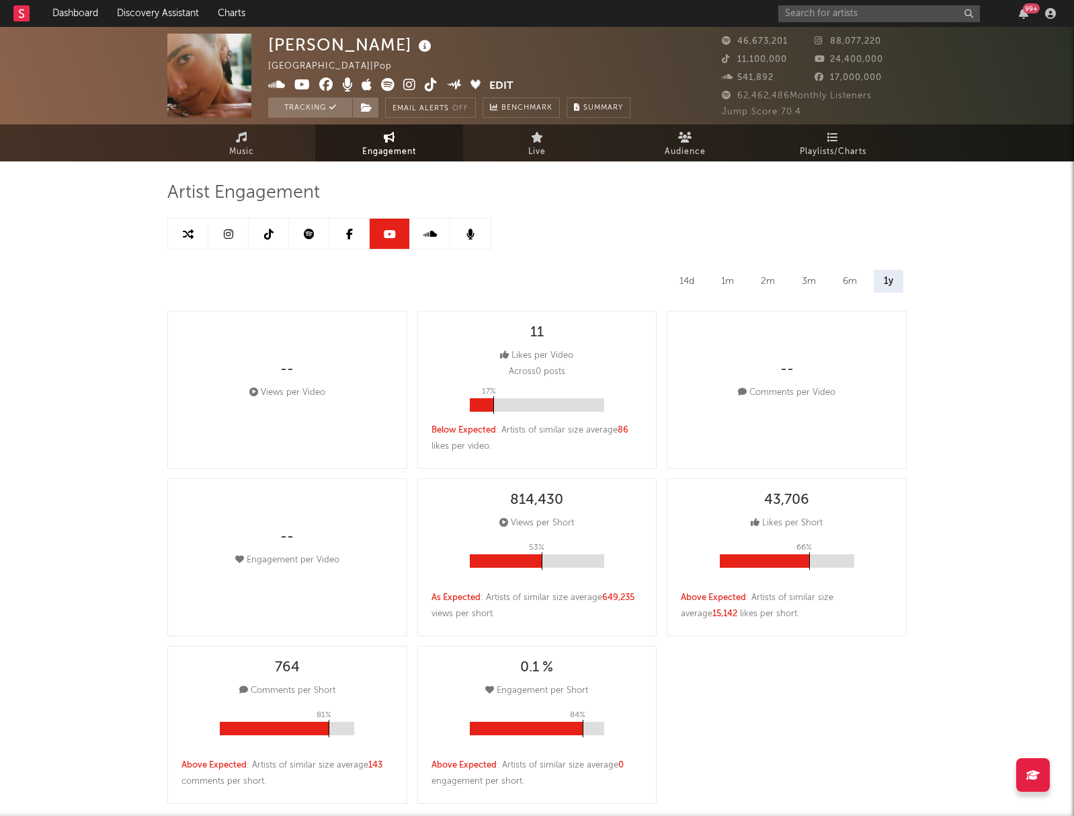
select select "6m"
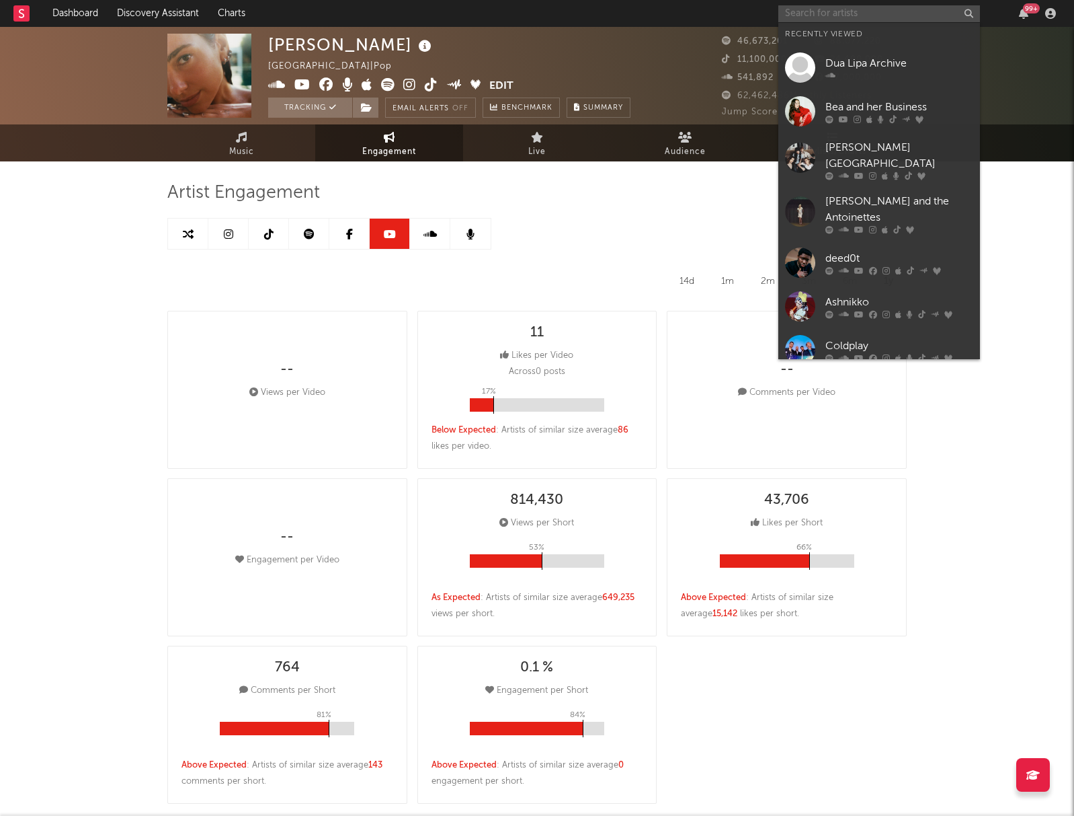
click at [806, 16] on input "text" at bounding box center [880, 13] width 202 height 17
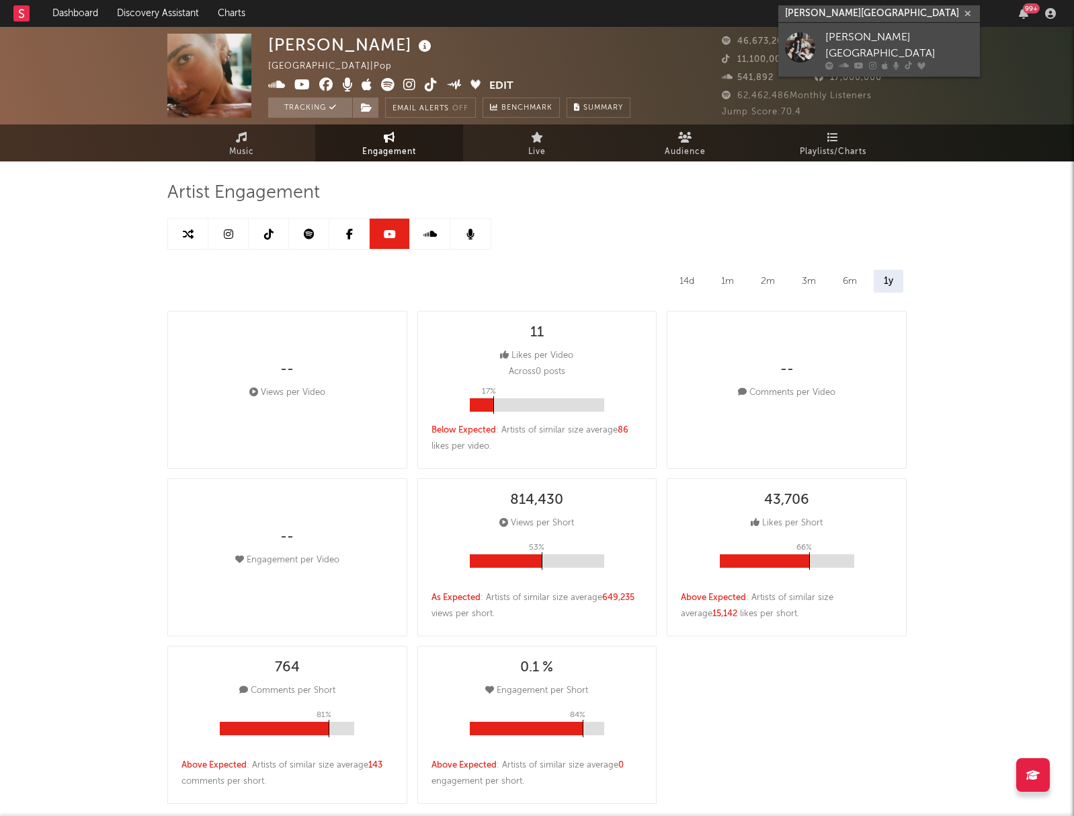
type input "[PERSON_NAME][GEOGRAPHIC_DATA]"
click at [864, 45] on div "[PERSON_NAME][GEOGRAPHIC_DATA]" at bounding box center [900, 46] width 148 height 32
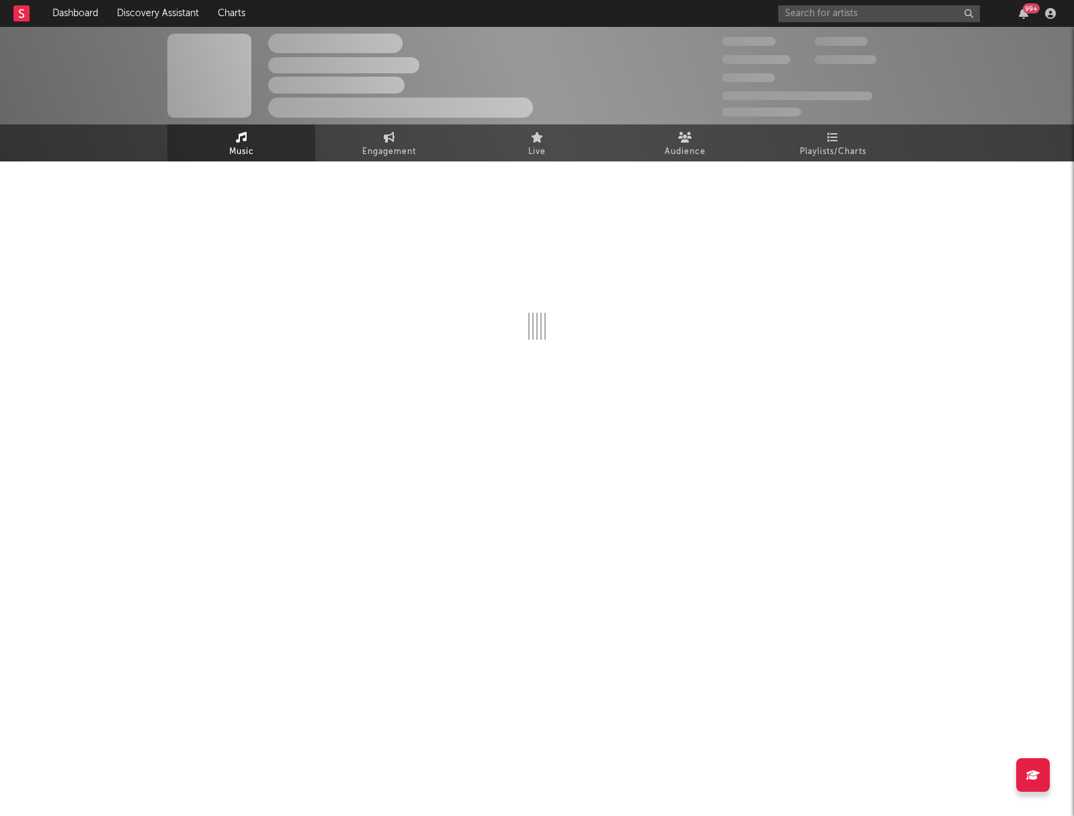
select select "6m"
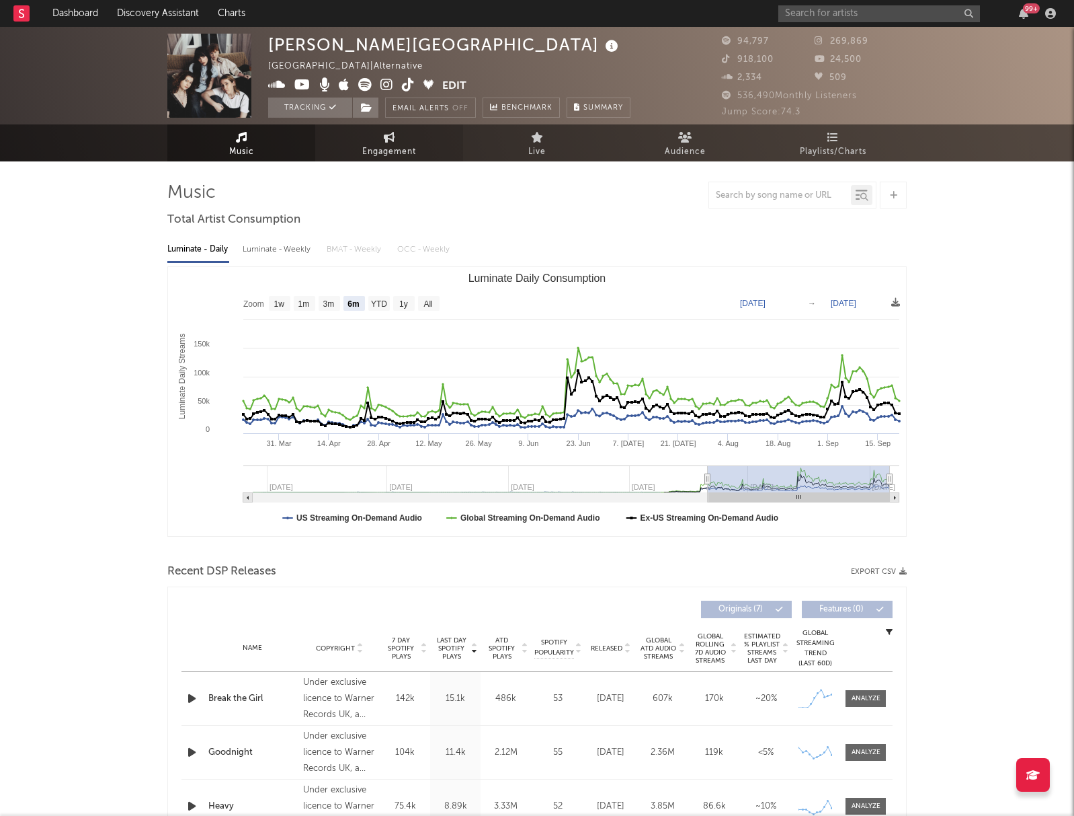
click at [385, 143] on link "Engagement" at bounding box center [389, 142] width 148 height 37
select select "1w"
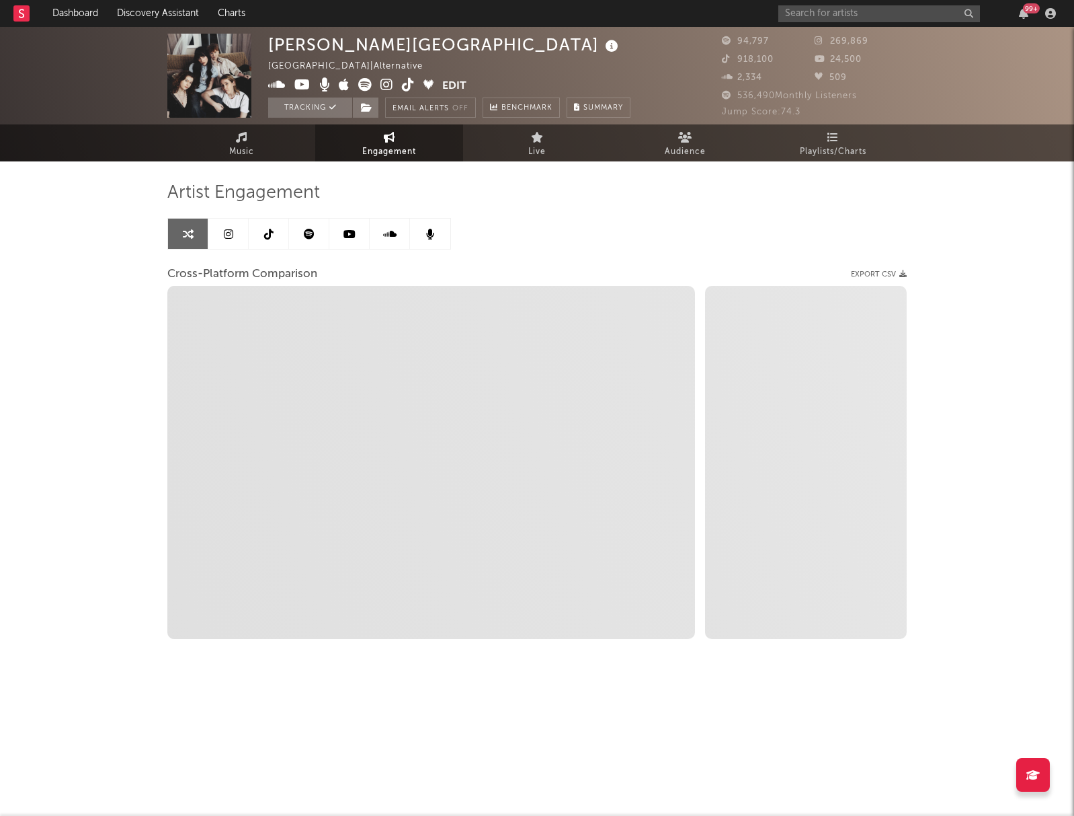
click at [326, 233] on link at bounding box center [309, 234] width 40 height 30
select select "6m"
select select "1w"
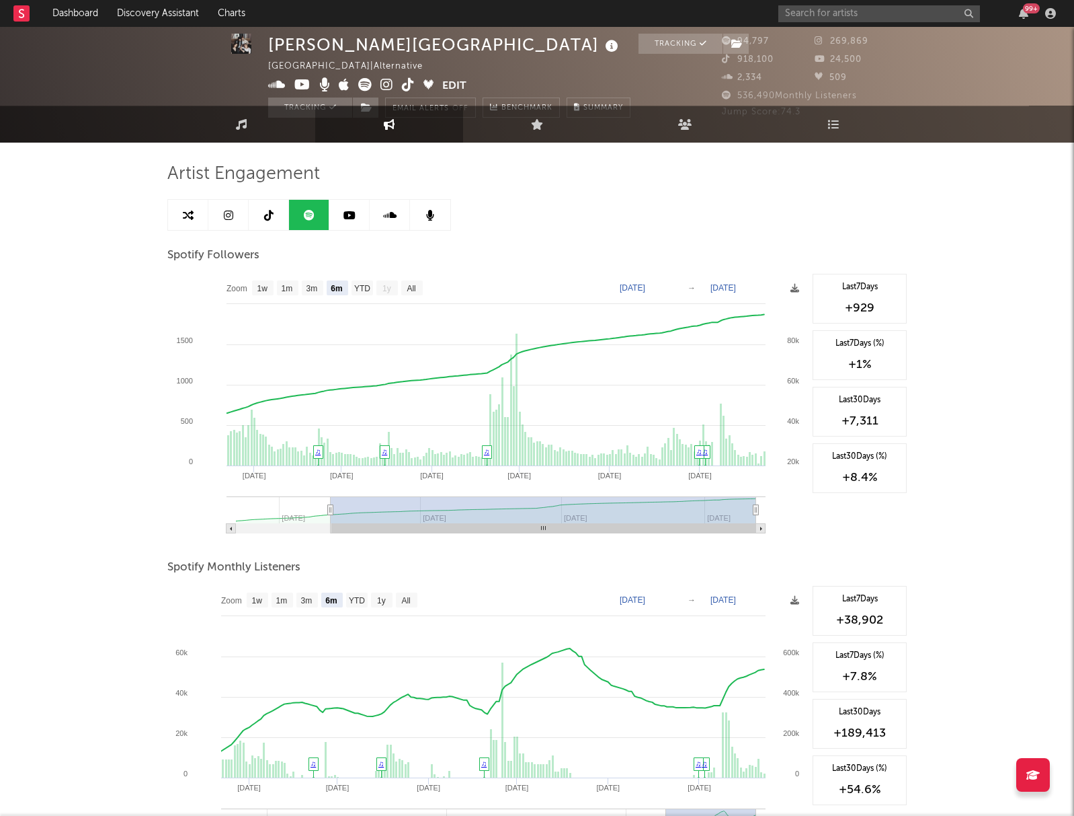
scroll to position [30, 0]
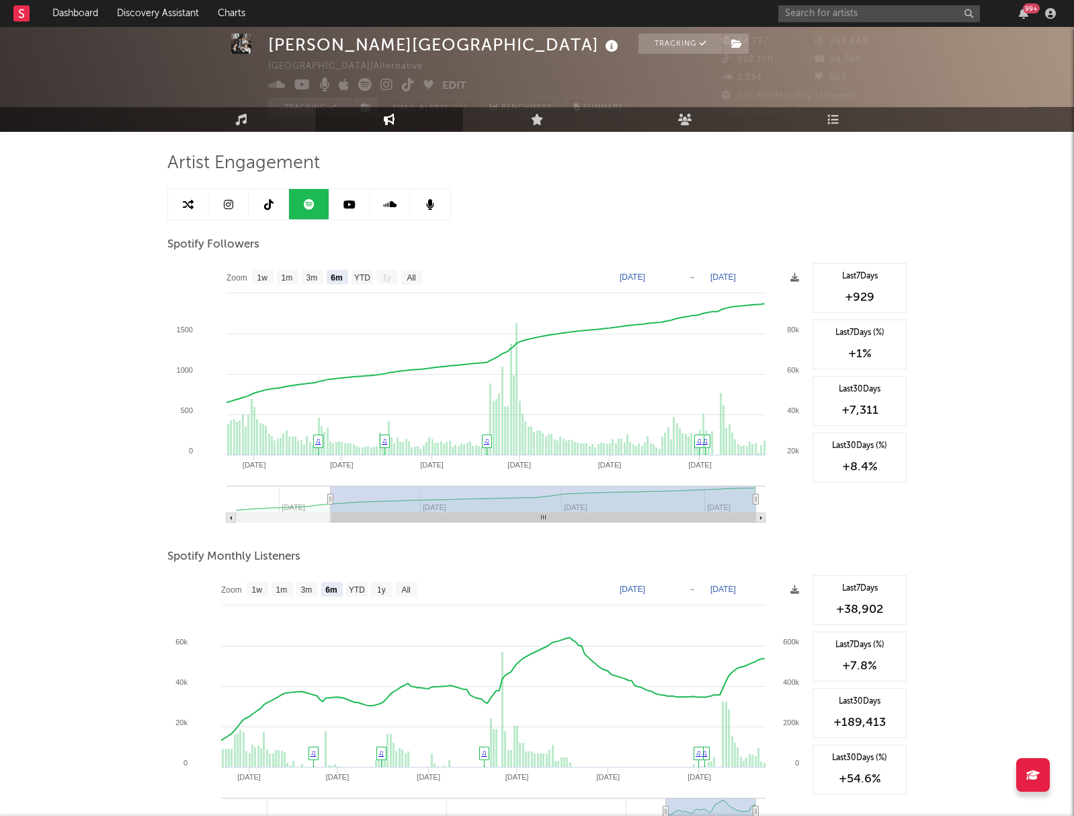
click at [352, 201] on icon at bounding box center [350, 204] width 12 height 11
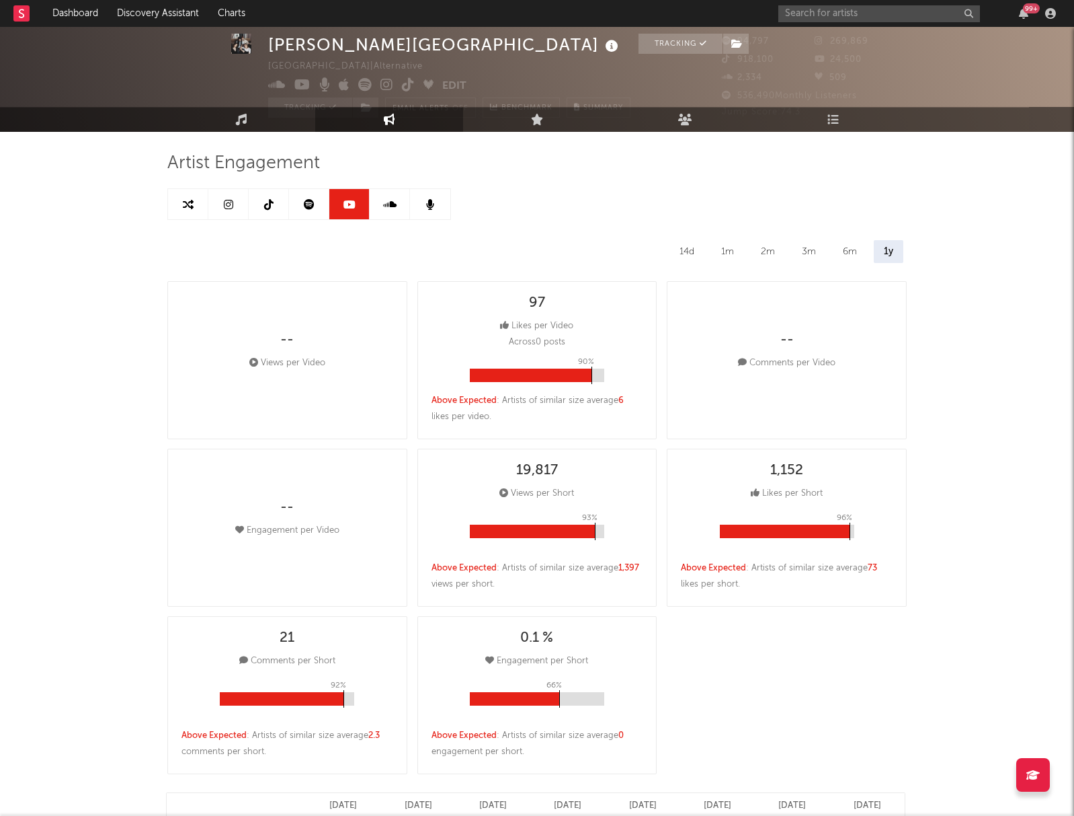
select select "6m"
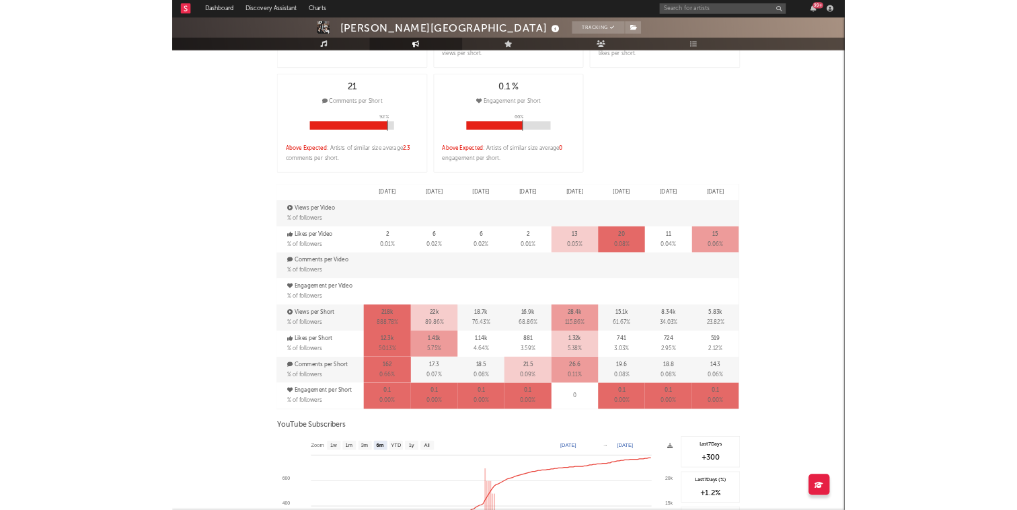
scroll to position [820, 0]
